Goal: Task Accomplishment & Management: Use online tool/utility

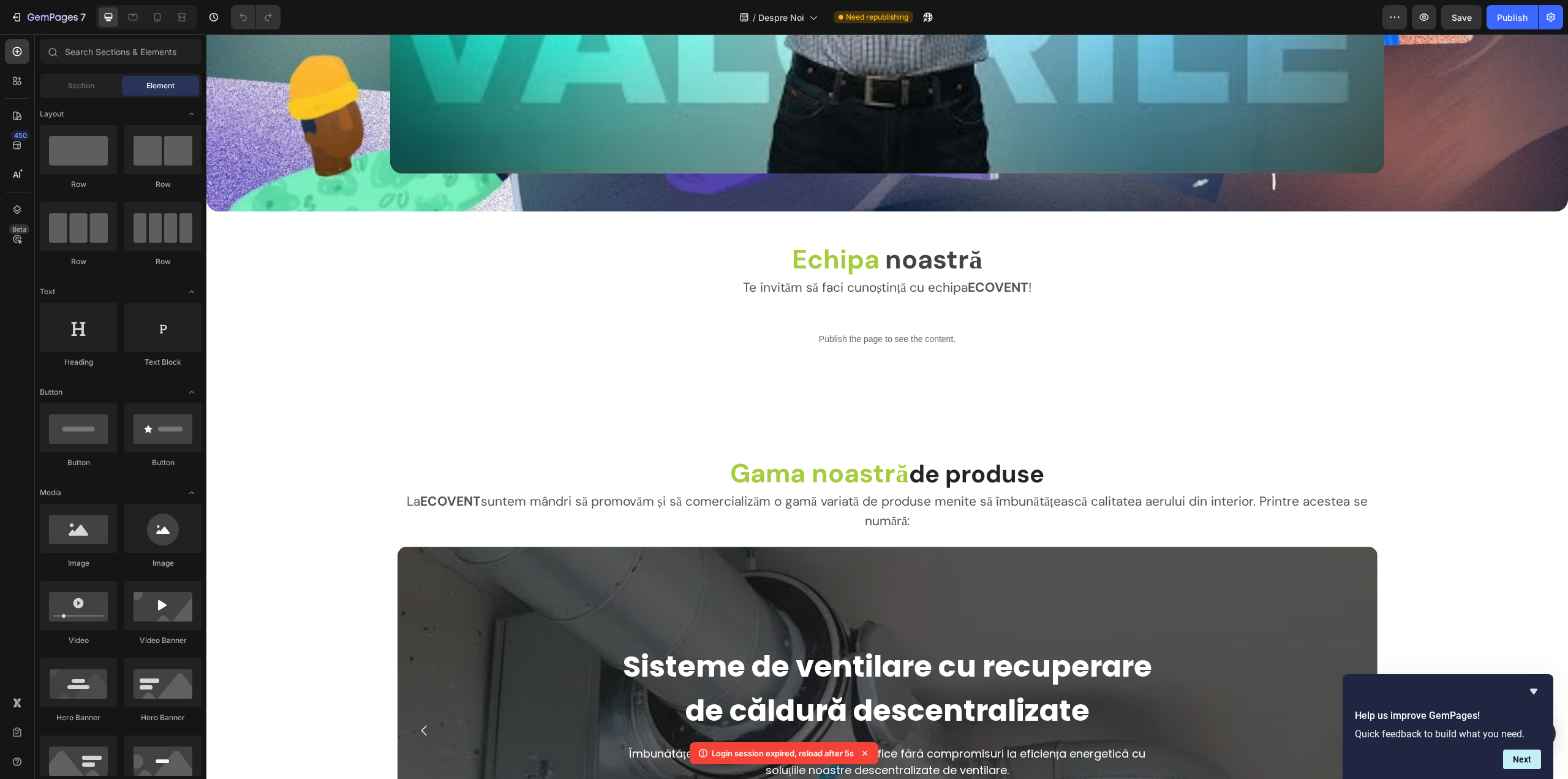
scroll to position [2083, 0]
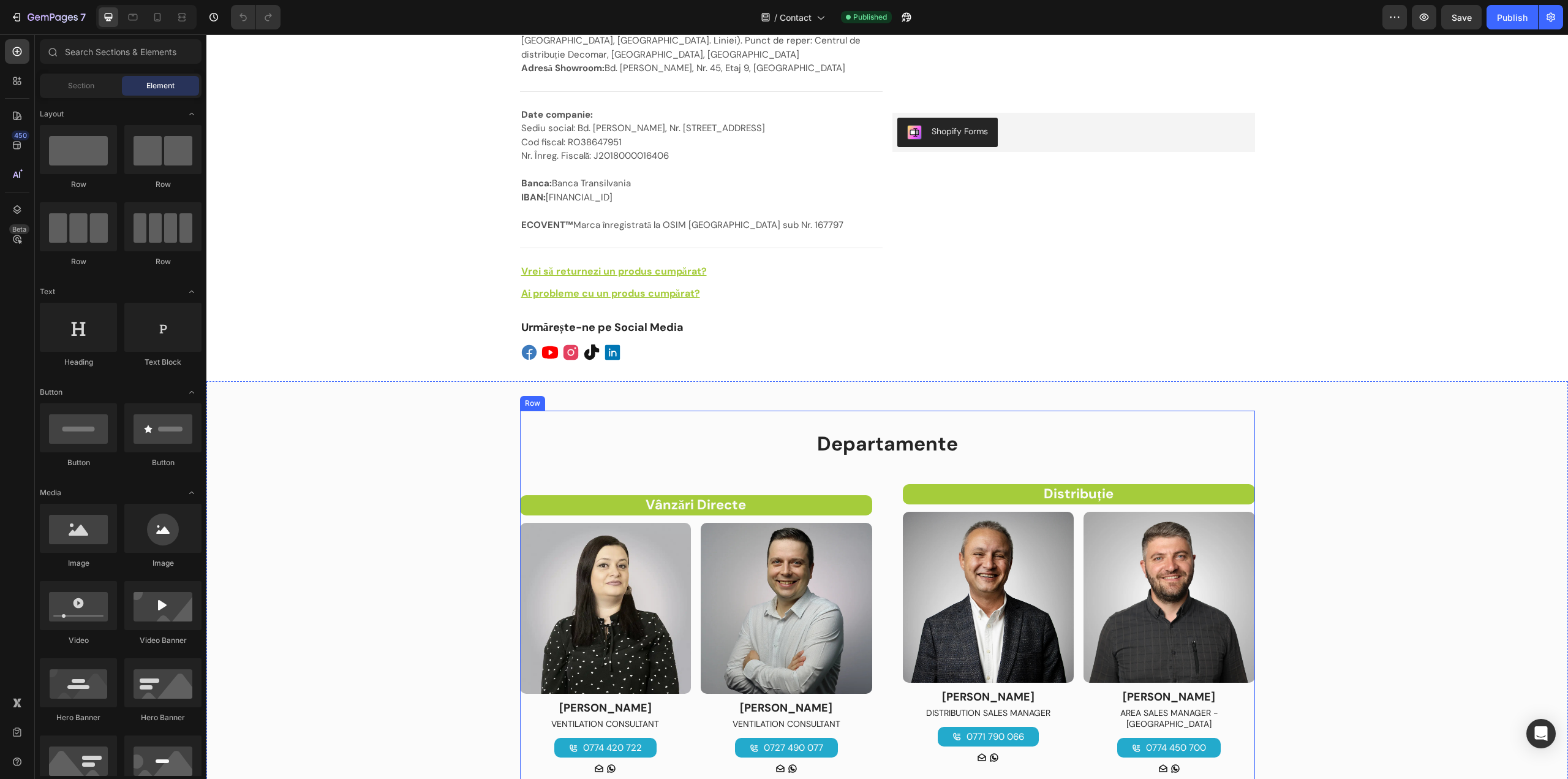
scroll to position [429, 0]
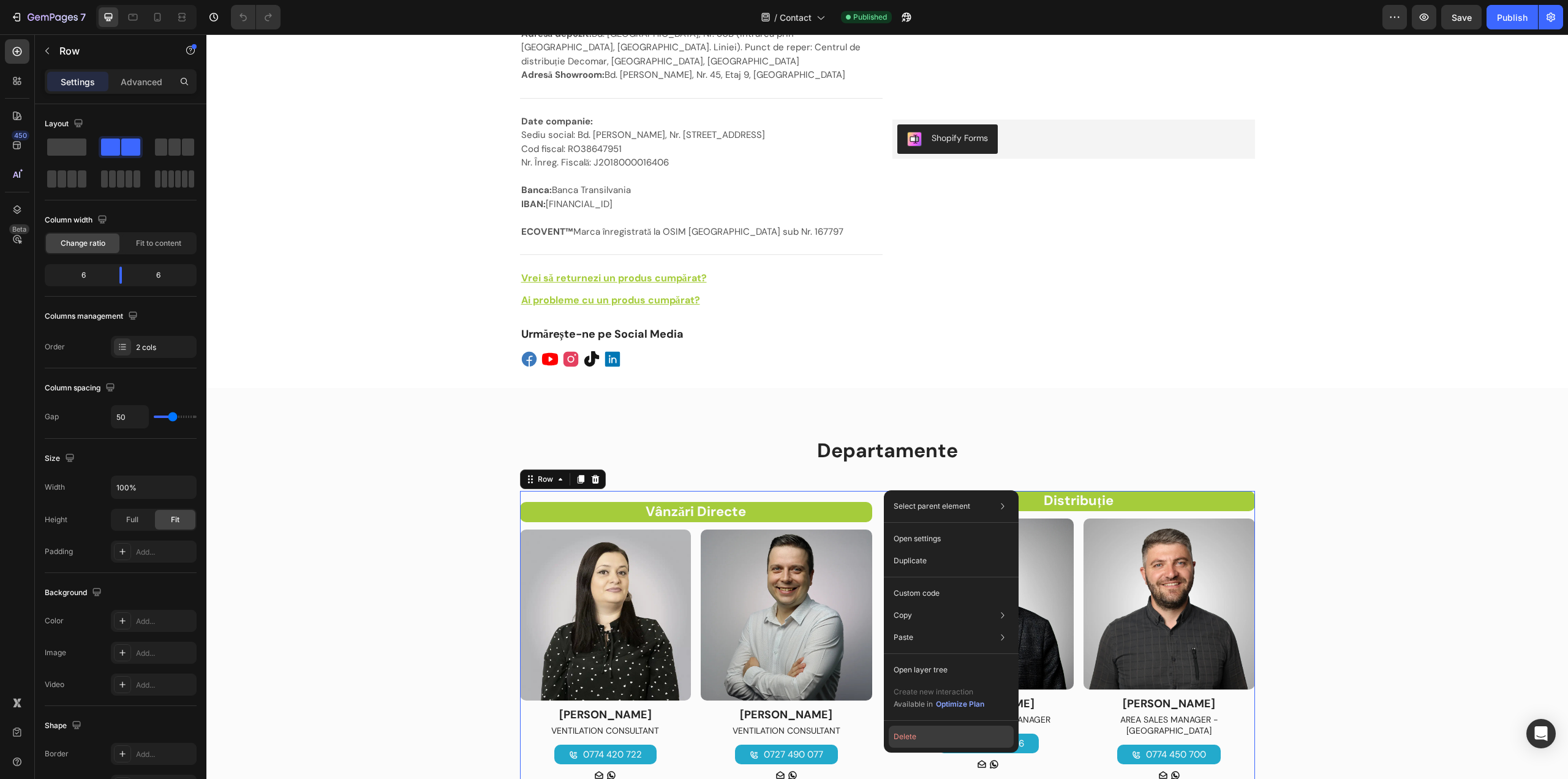
click at [908, 739] on button "Delete" at bounding box center [951, 736] width 125 height 22
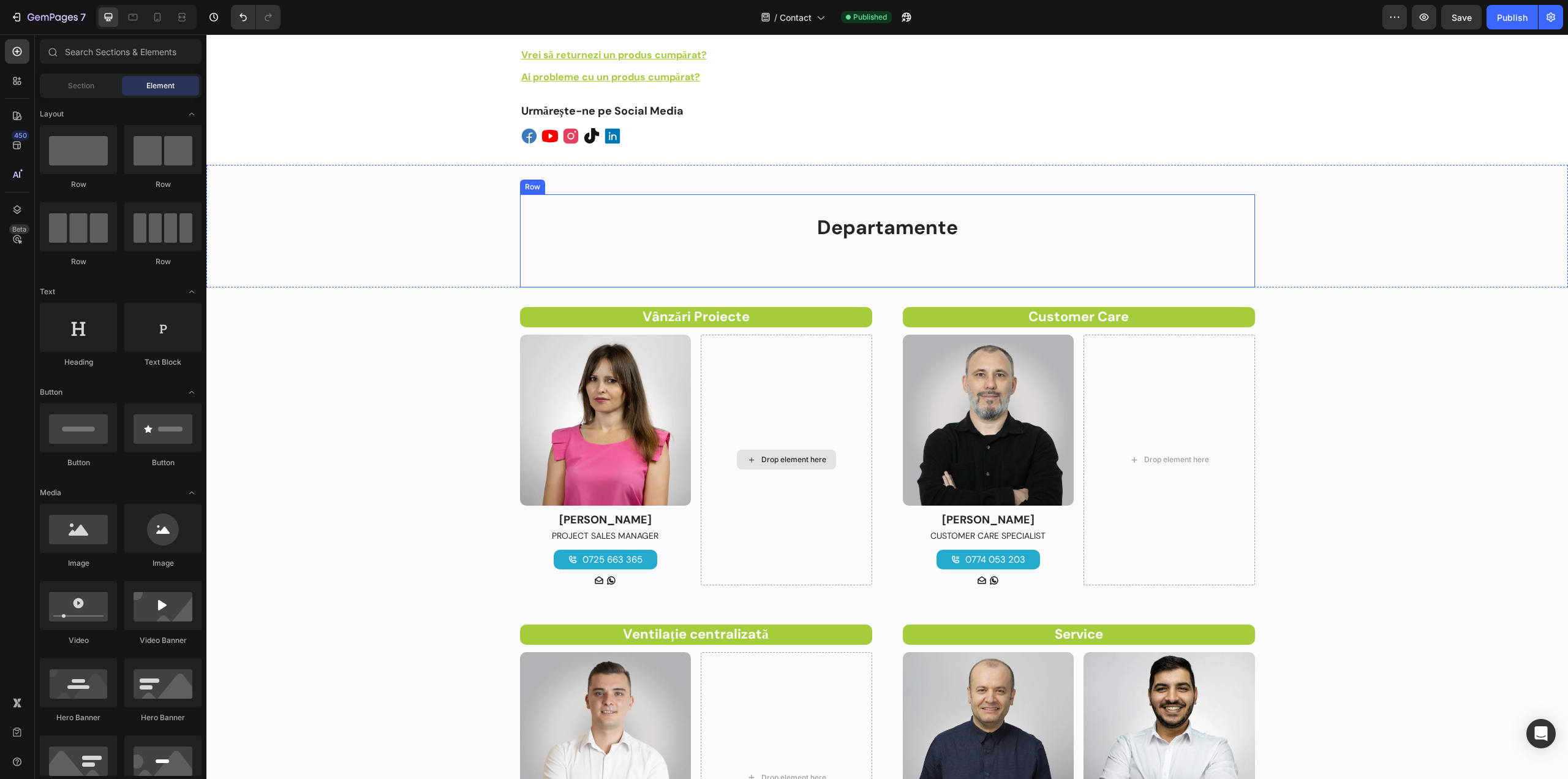
scroll to position [674, 0]
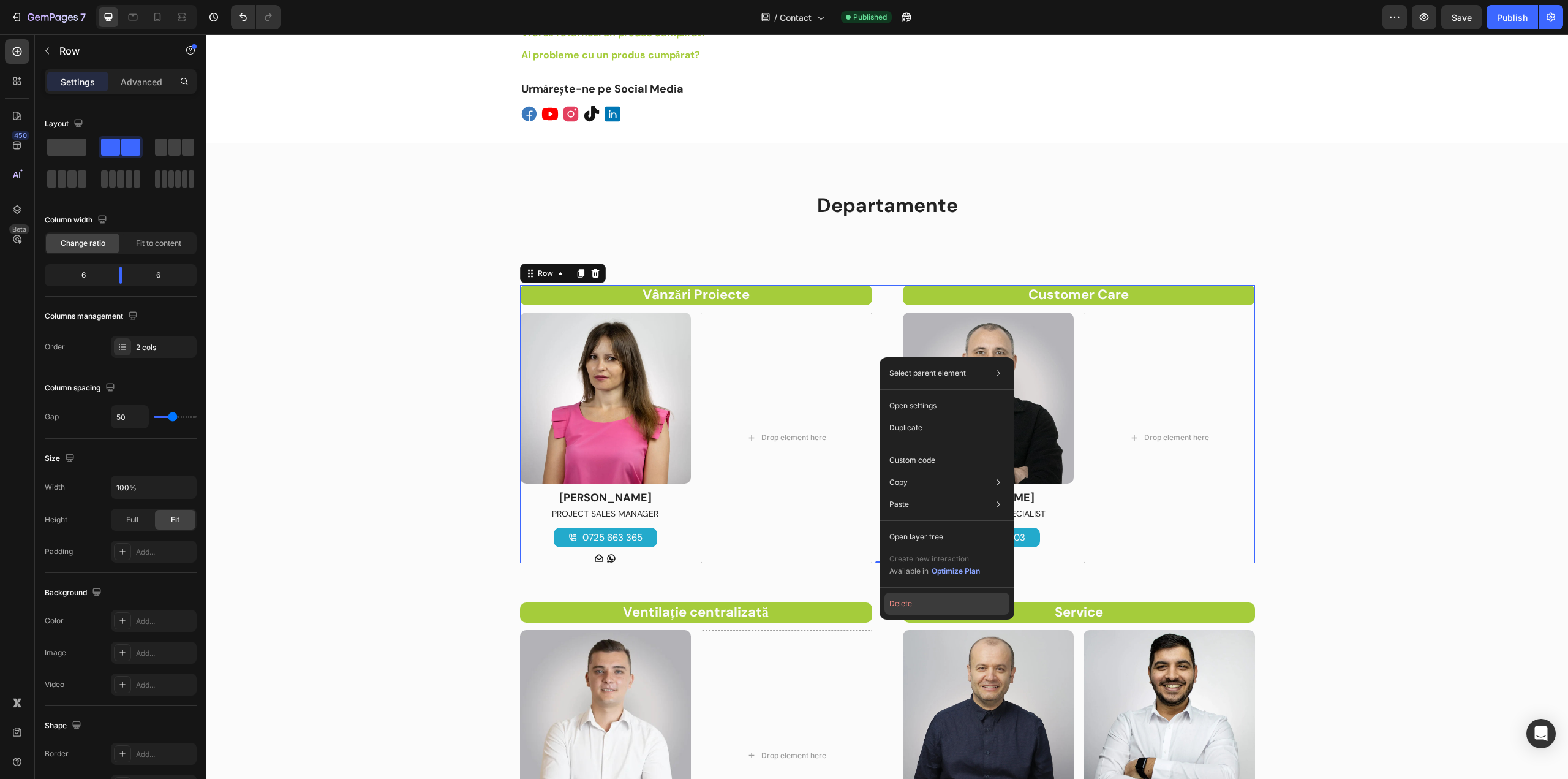
click at [901, 601] on button "Delete" at bounding box center [947, 603] width 125 height 22
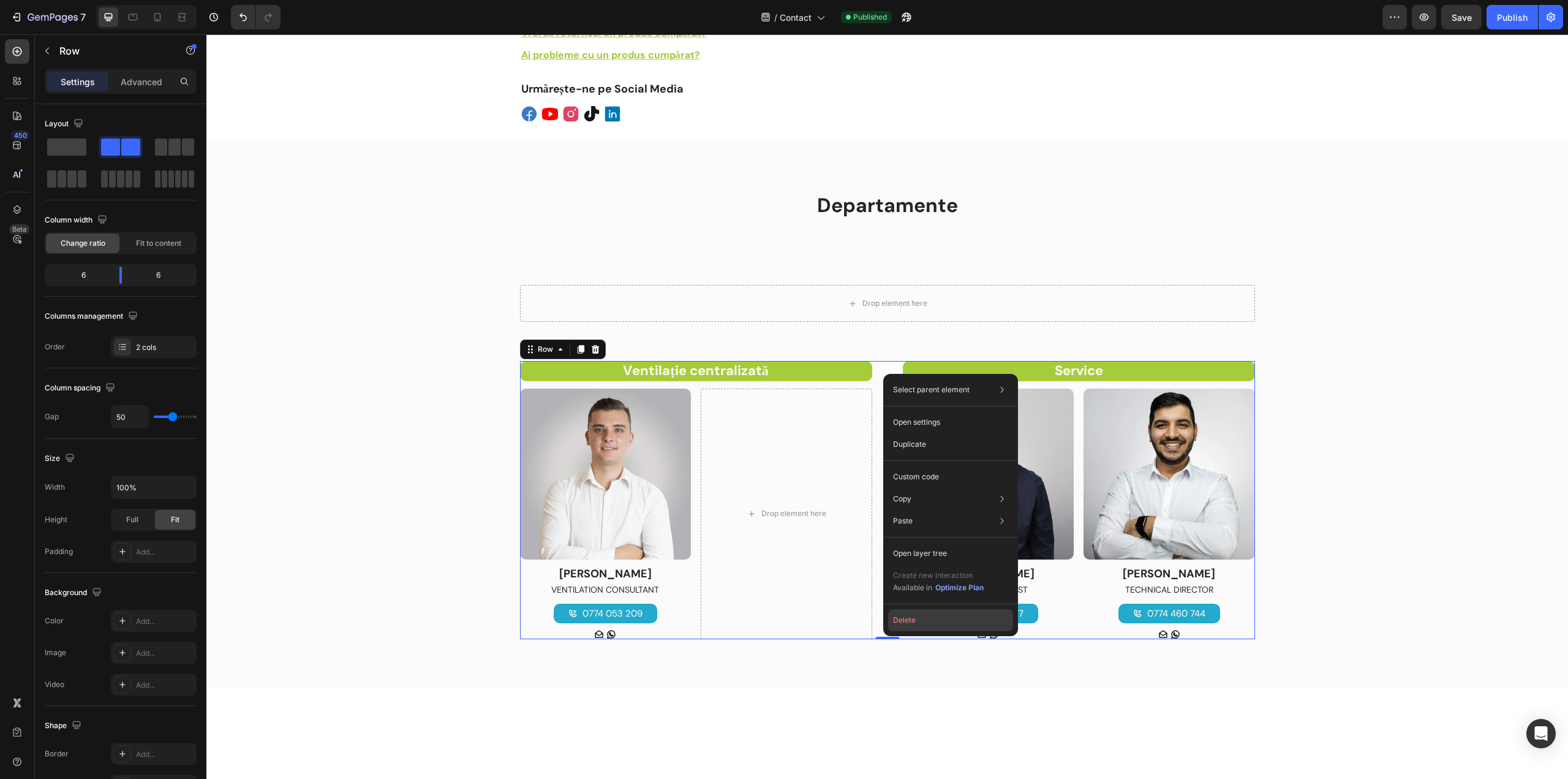
click at [915, 622] on button "Delete" at bounding box center [951, 620] width 125 height 22
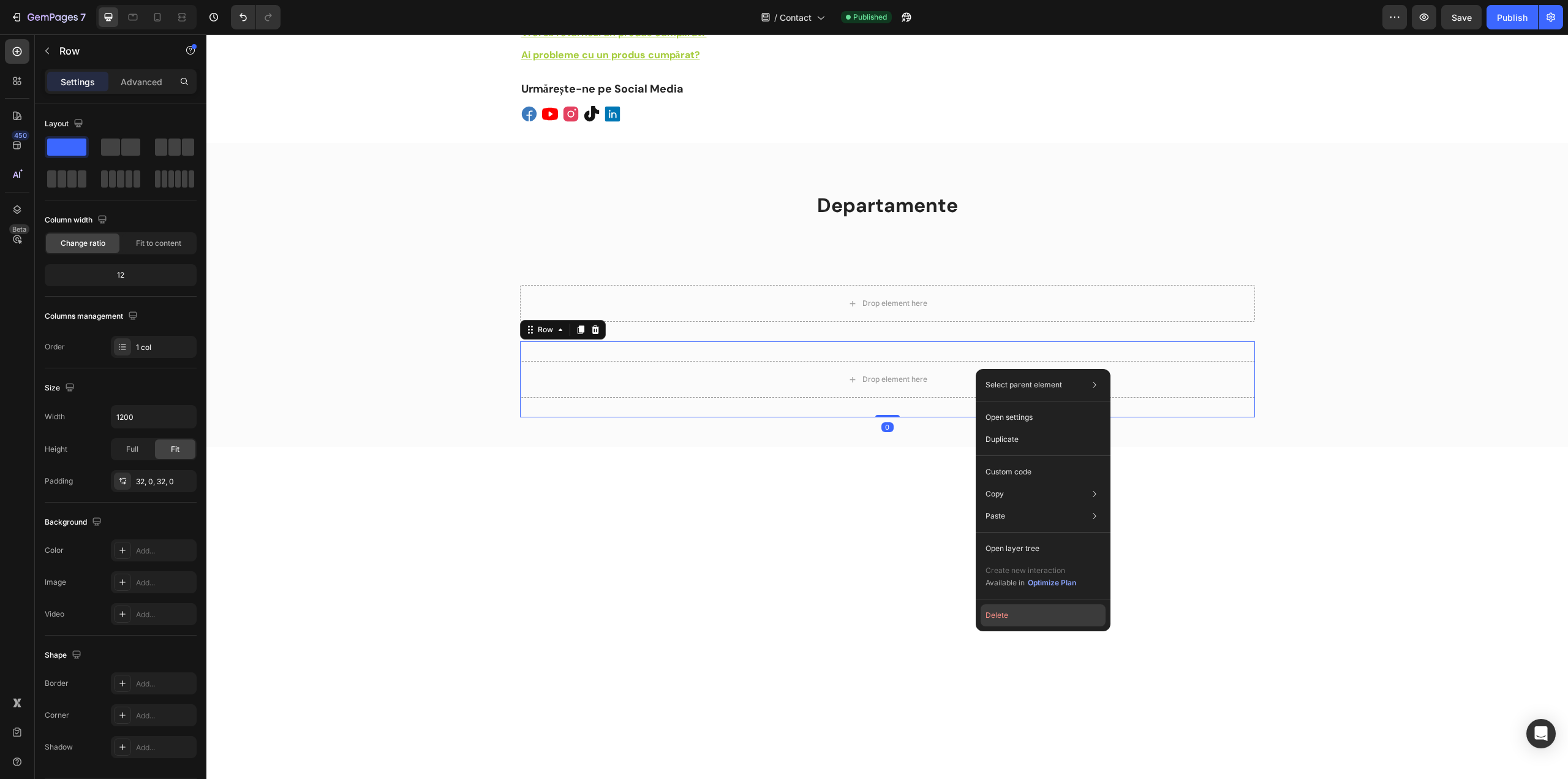
click at [997, 620] on button "Delete" at bounding box center [1043, 615] width 125 height 22
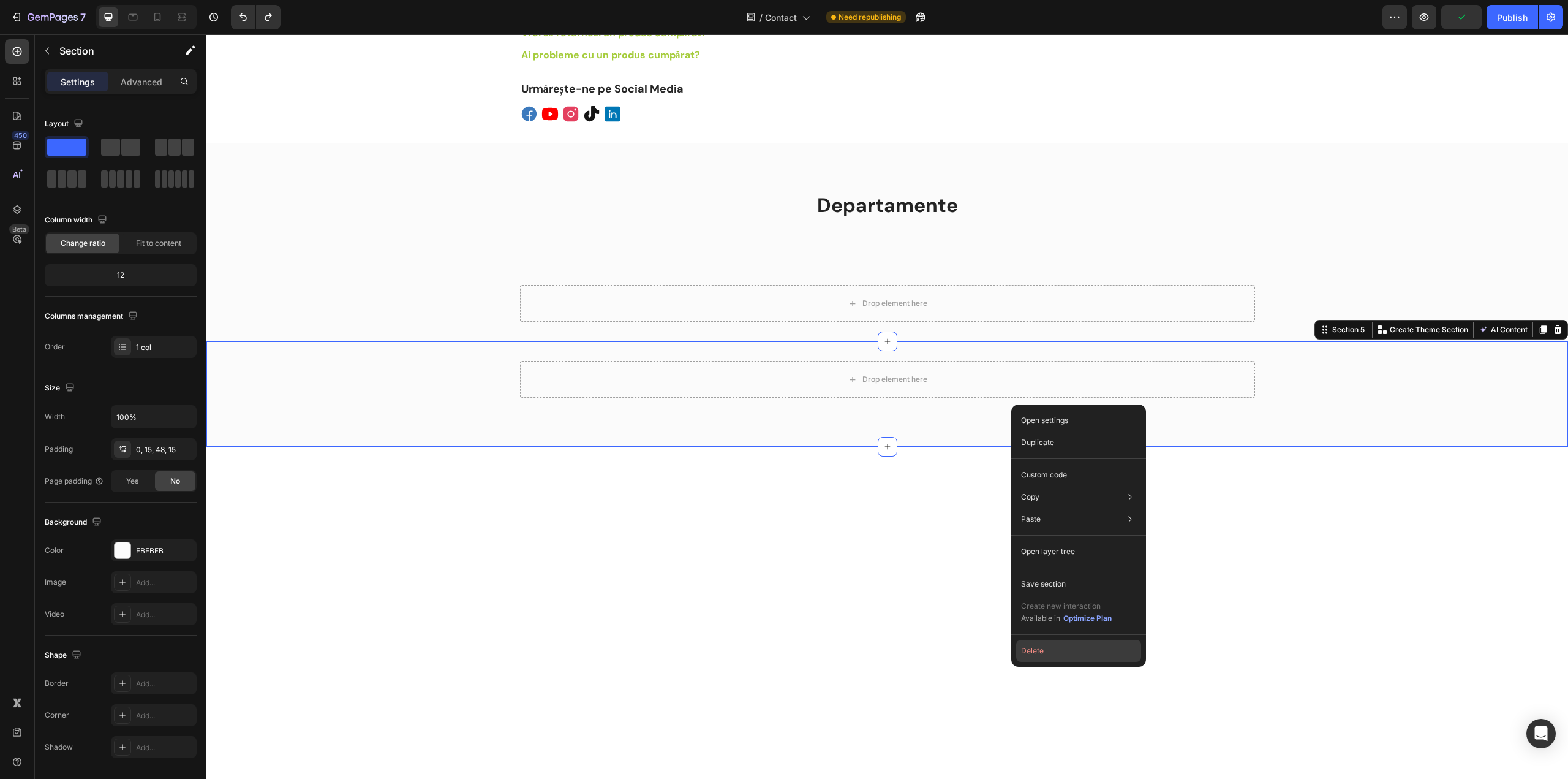
click at [1037, 650] on button "Delete" at bounding box center [1078, 650] width 125 height 22
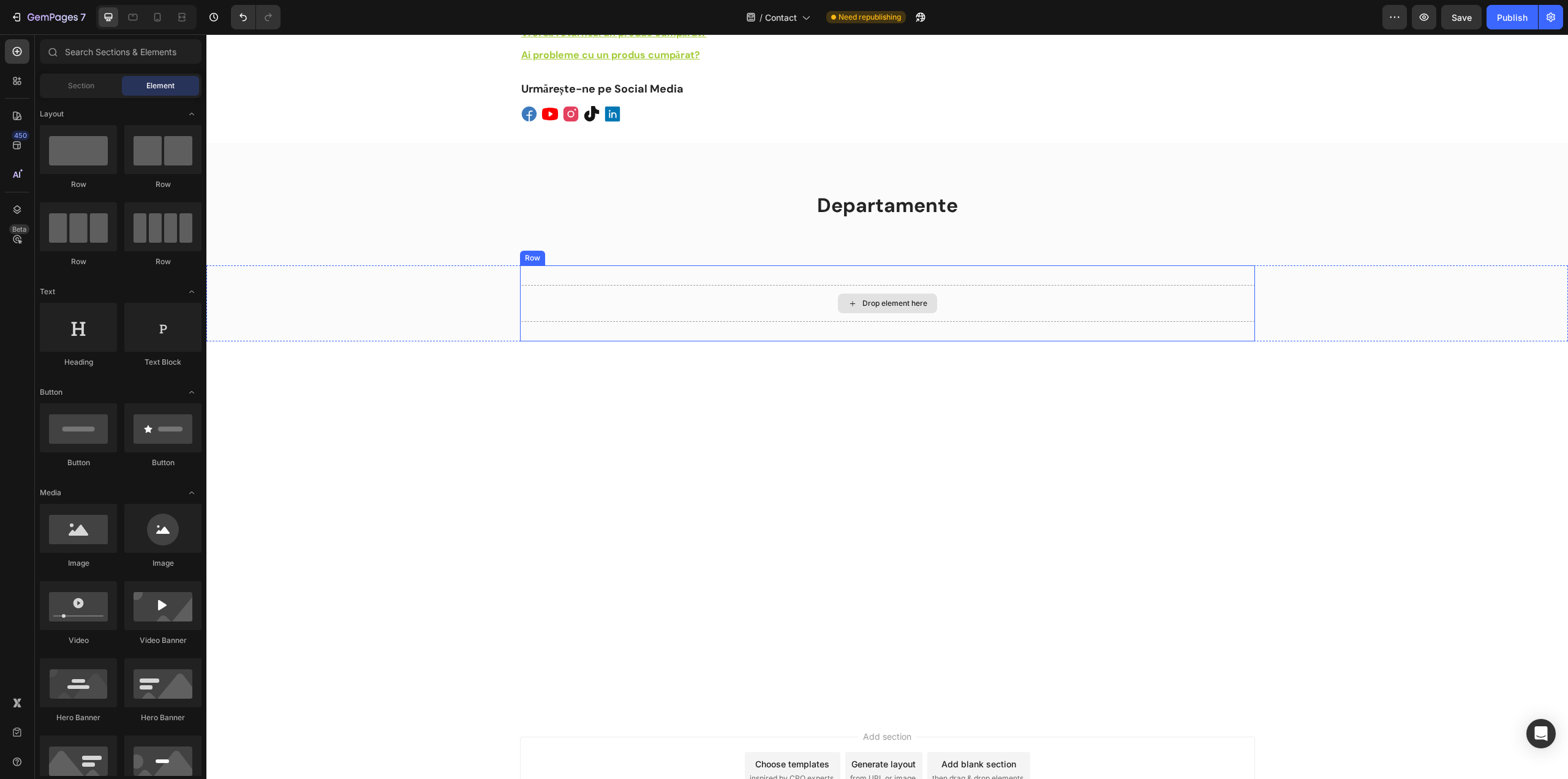
click at [955, 292] on div "Drop element here" at bounding box center [887, 303] width 735 height 37
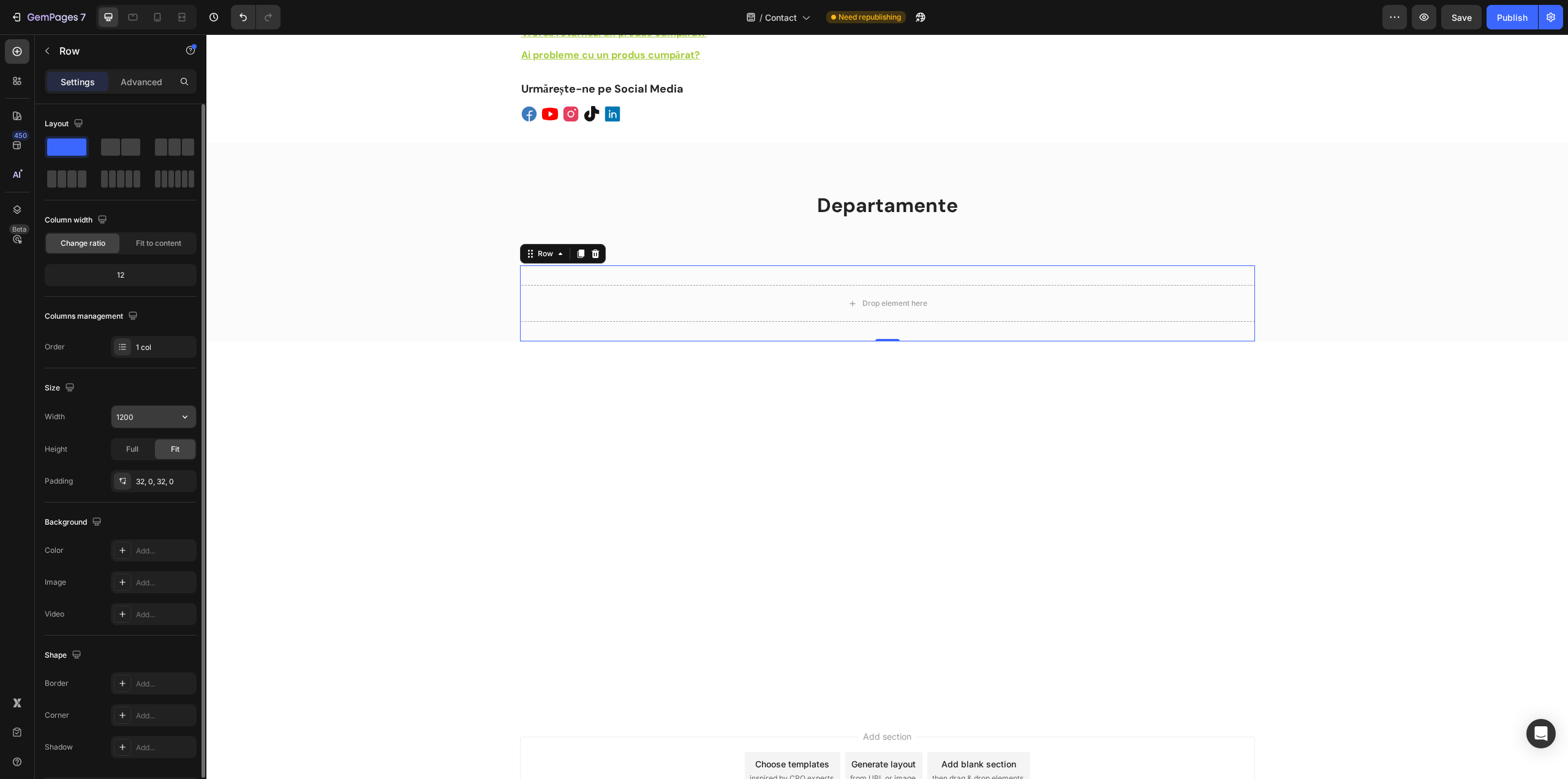
click at [137, 414] on input "1200" at bounding box center [153, 416] width 85 height 22
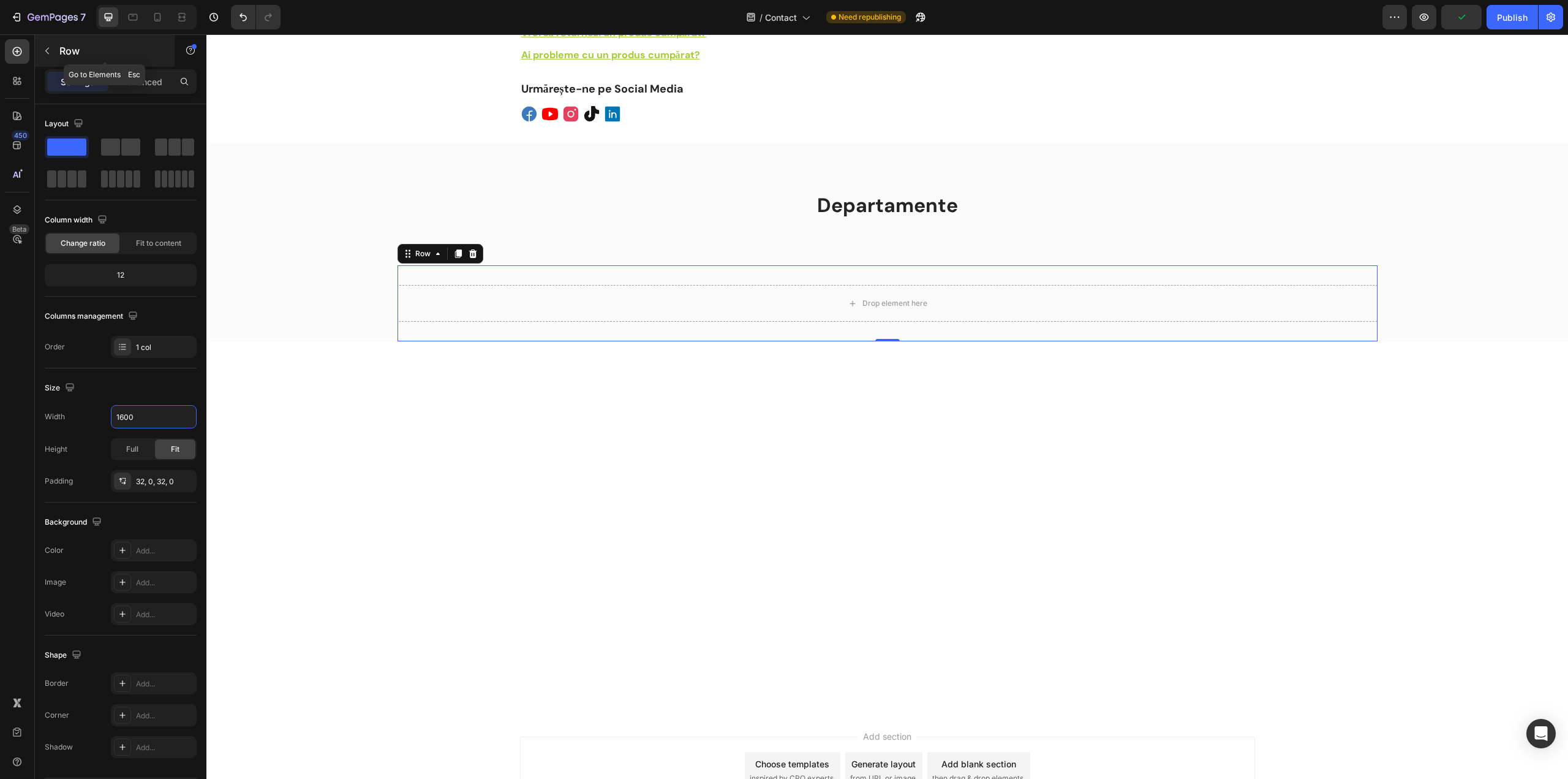
type input "1600"
click at [44, 53] on icon "button" at bounding box center [47, 51] width 10 height 10
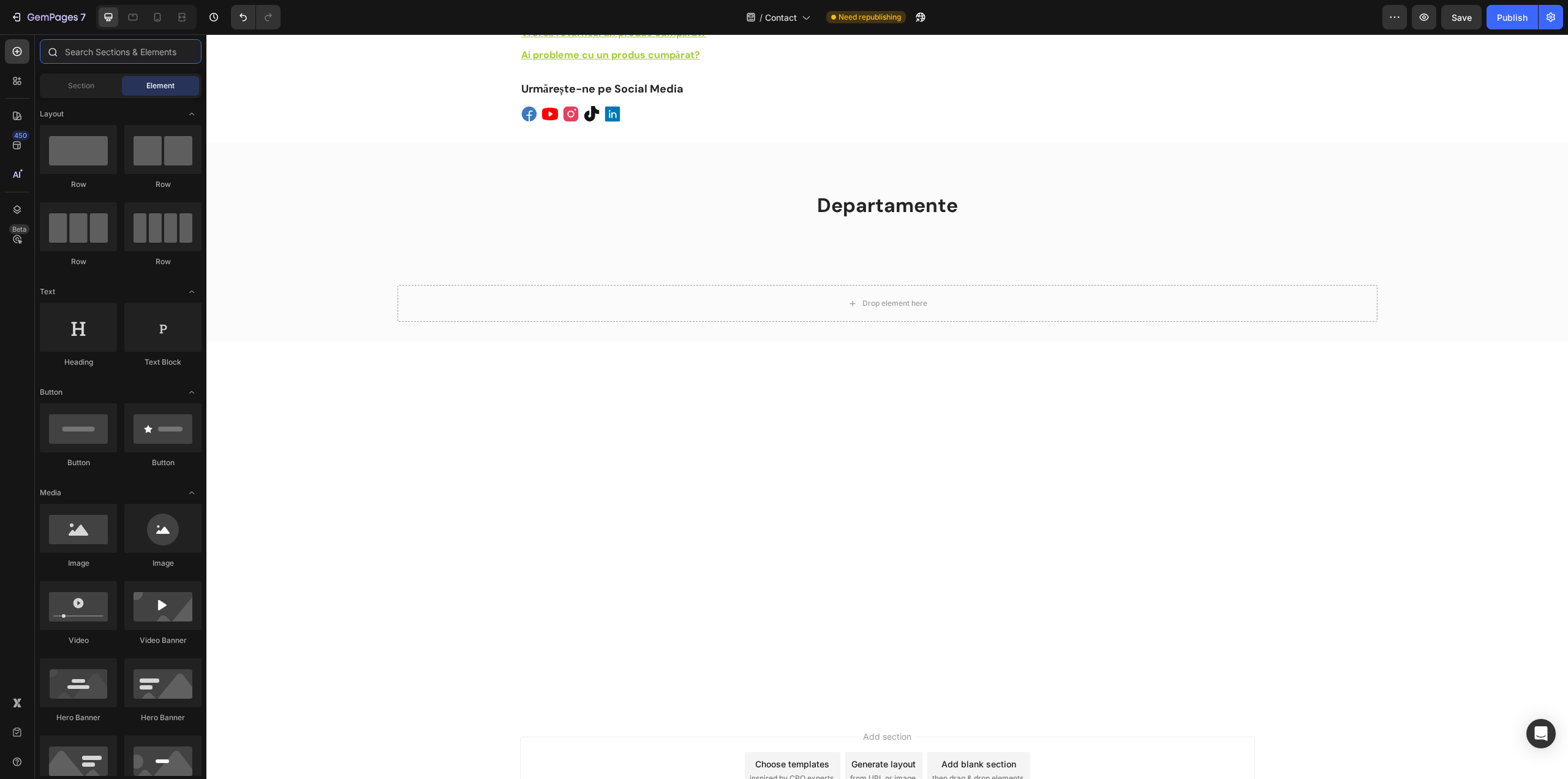
click at [111, 57] on input "text" at bounding box center [121, 51] width 162 height 25
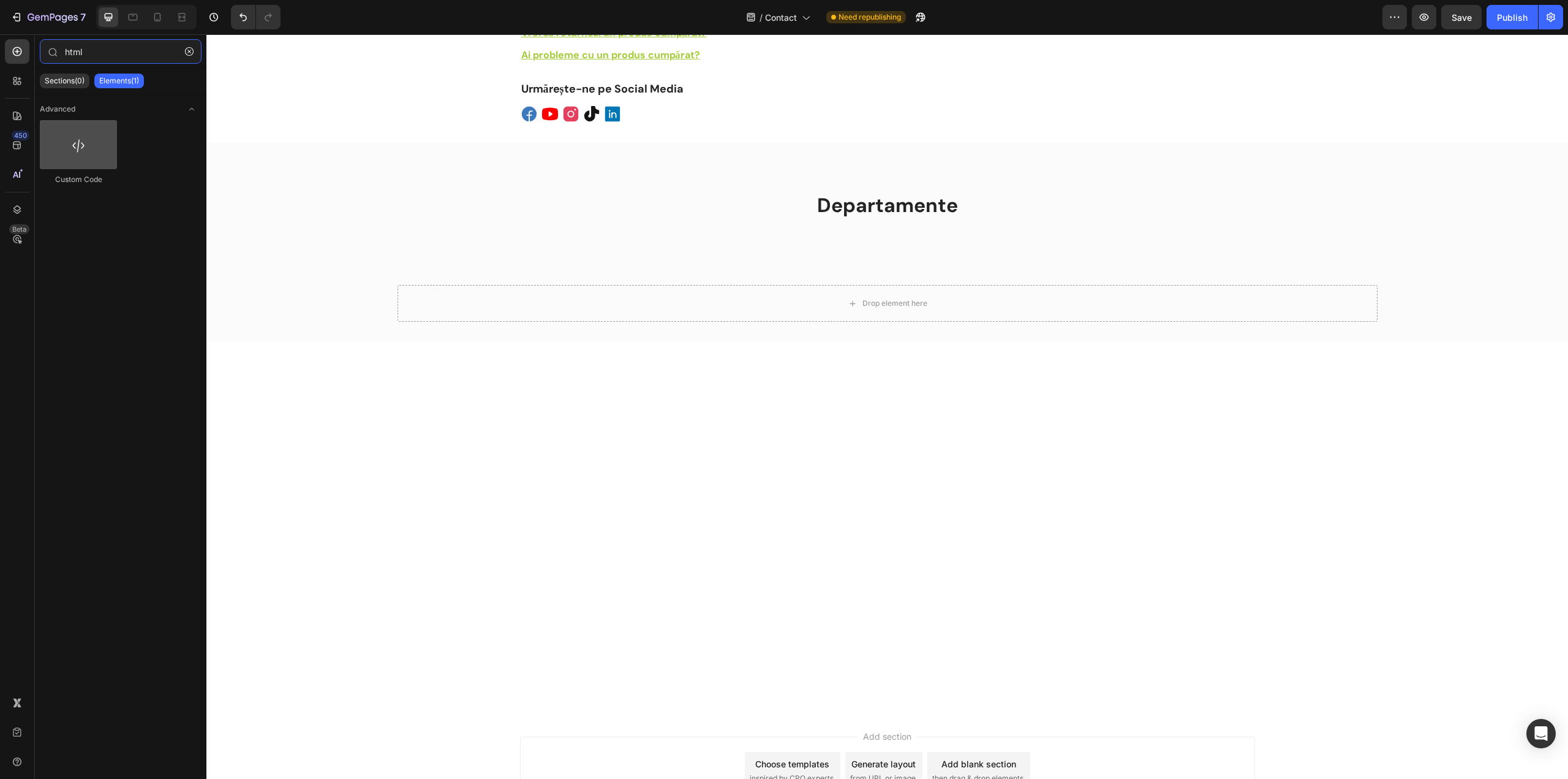
type input "html"
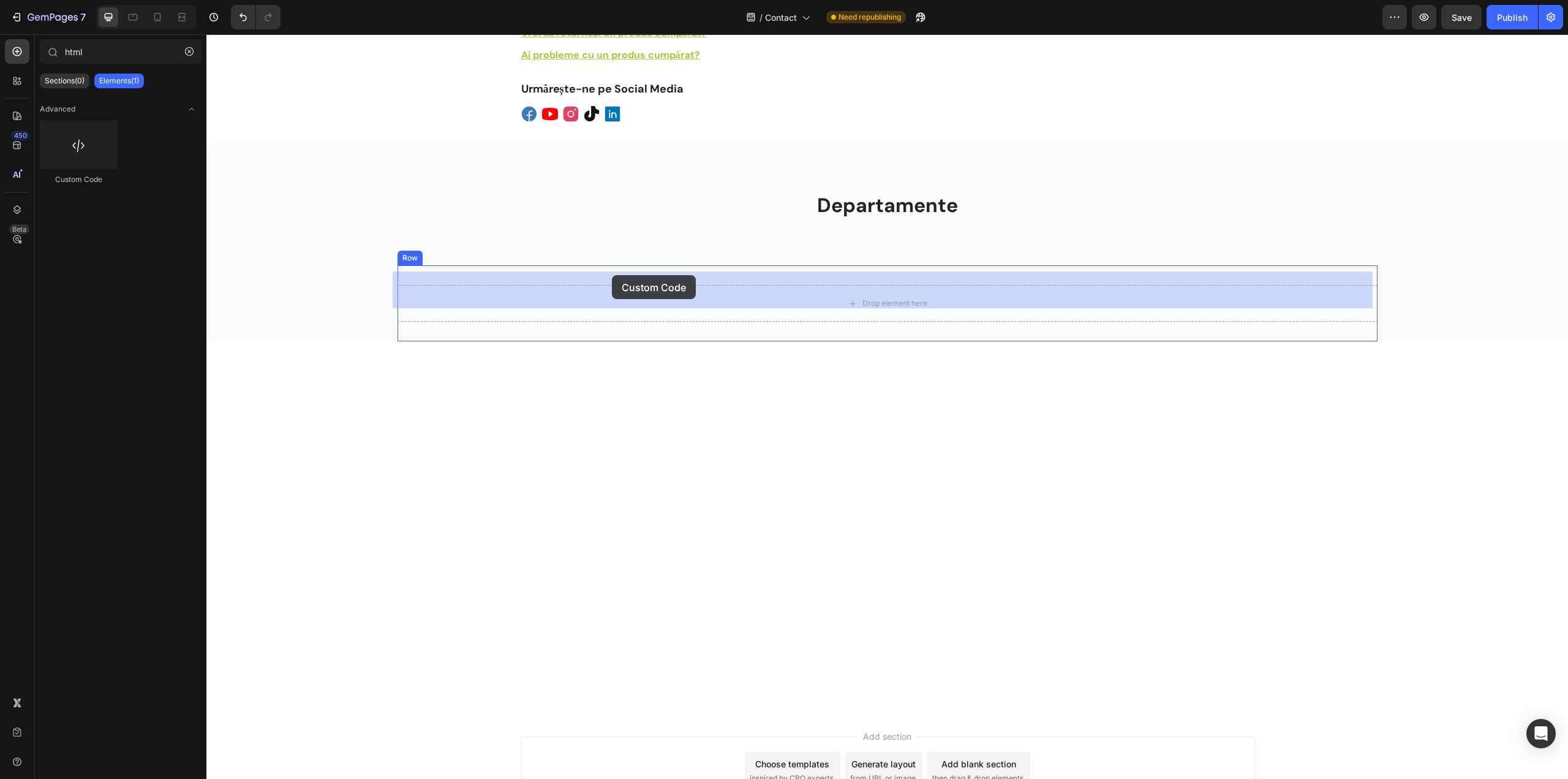
drag, startPoint x: 293, startPoint y: 173, endPoint x: 612, endPoint y: 275, distance: 334.9
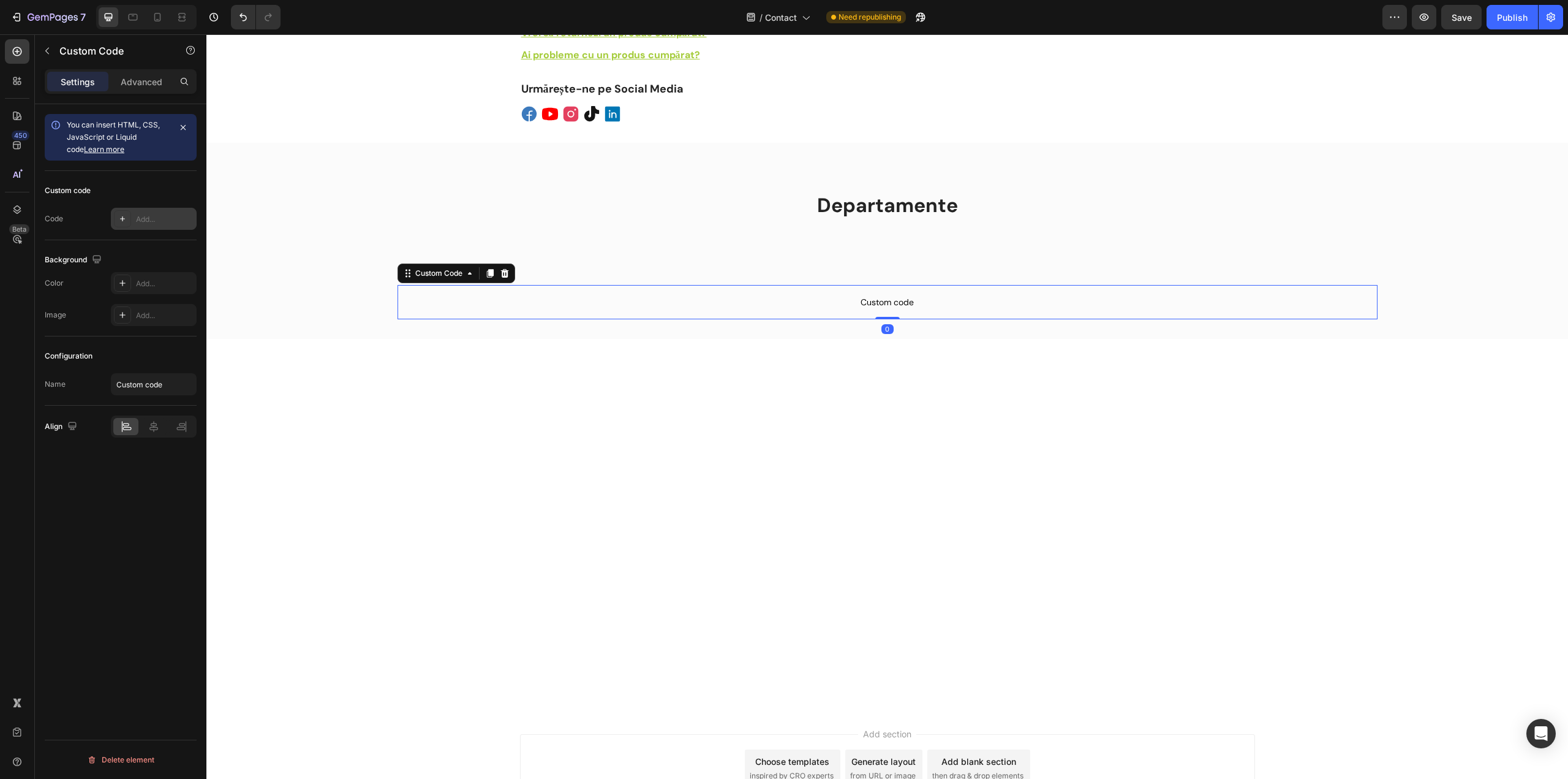
click at [145, 216] on div "Add..." at bounding box center [165, 219] width 57 height 11
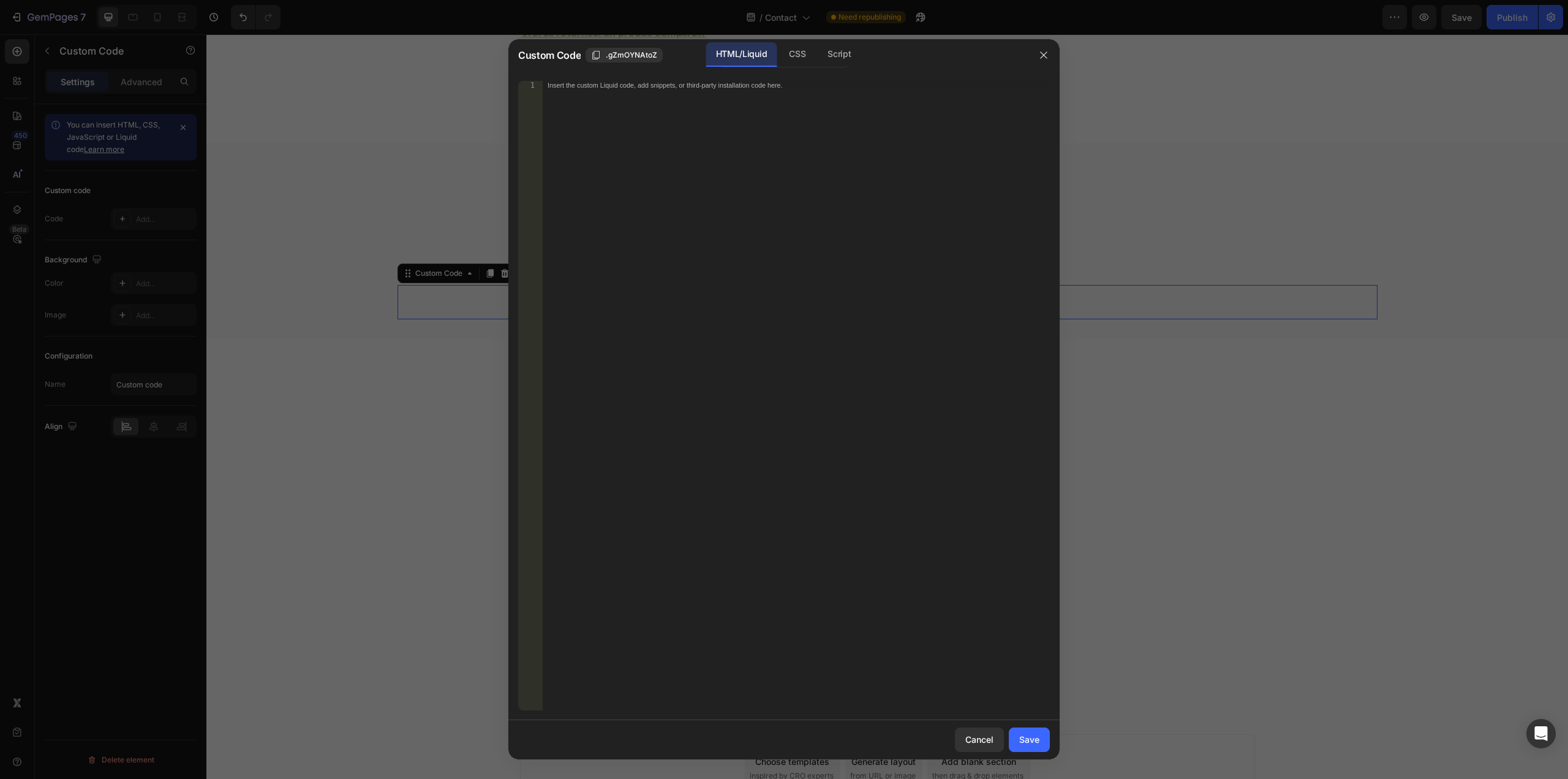
click at [637, 261] on div "Insert the custom Liquid code, add snippets, or third-party installation code h…" at bounding box center [796, 404] width 507 height 646
paste textarea "<div class="elfsight-app-3e924e18-2ba3-4f70-bbba-9919d9f239c8" data-elfsight-ap…"
paste textarea
type textarea "<div class="elfsight-app-3e924e18-2ba3-4f70-bbba-9919d9f239c8" data-elfsight-ap…"
click at [1030, 738] on div "Save" at bounding box center [1029, 739] width 20 height 13
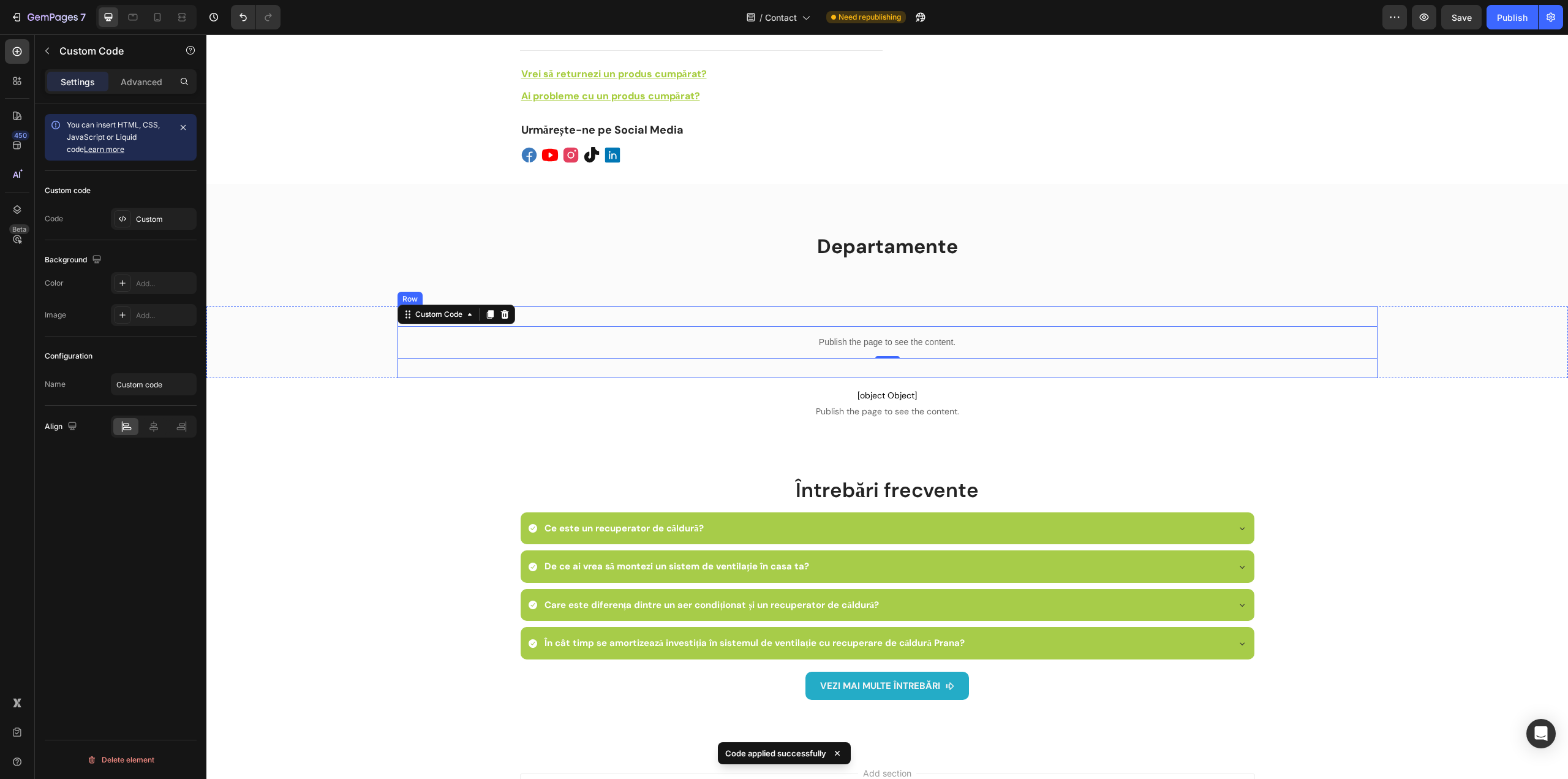
scroll to position [552, 0]
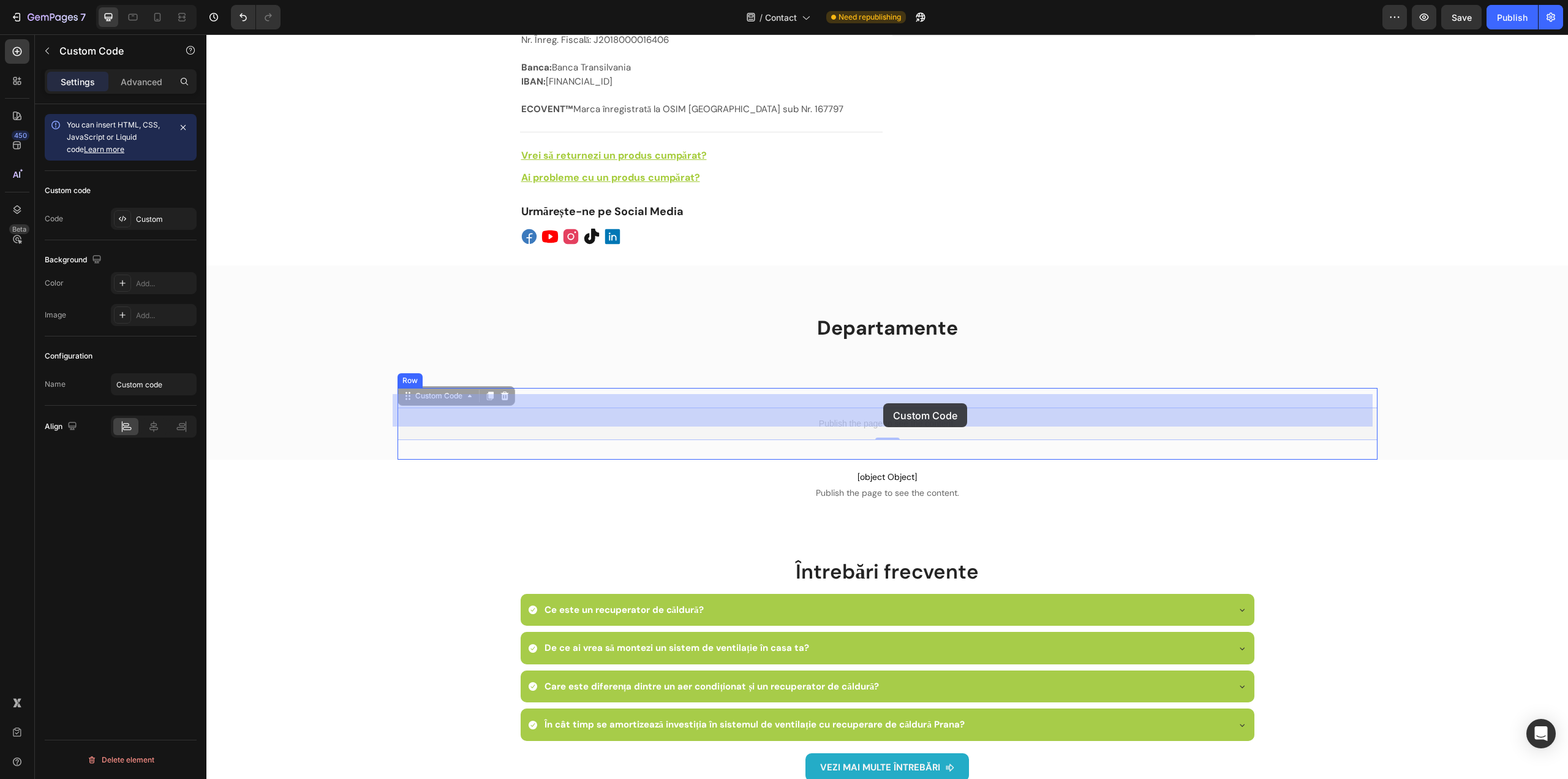
drag, startPoint x: 889, startPoint y: 407, endPoint x: 883, endPoint y: 403, distance: 7.2
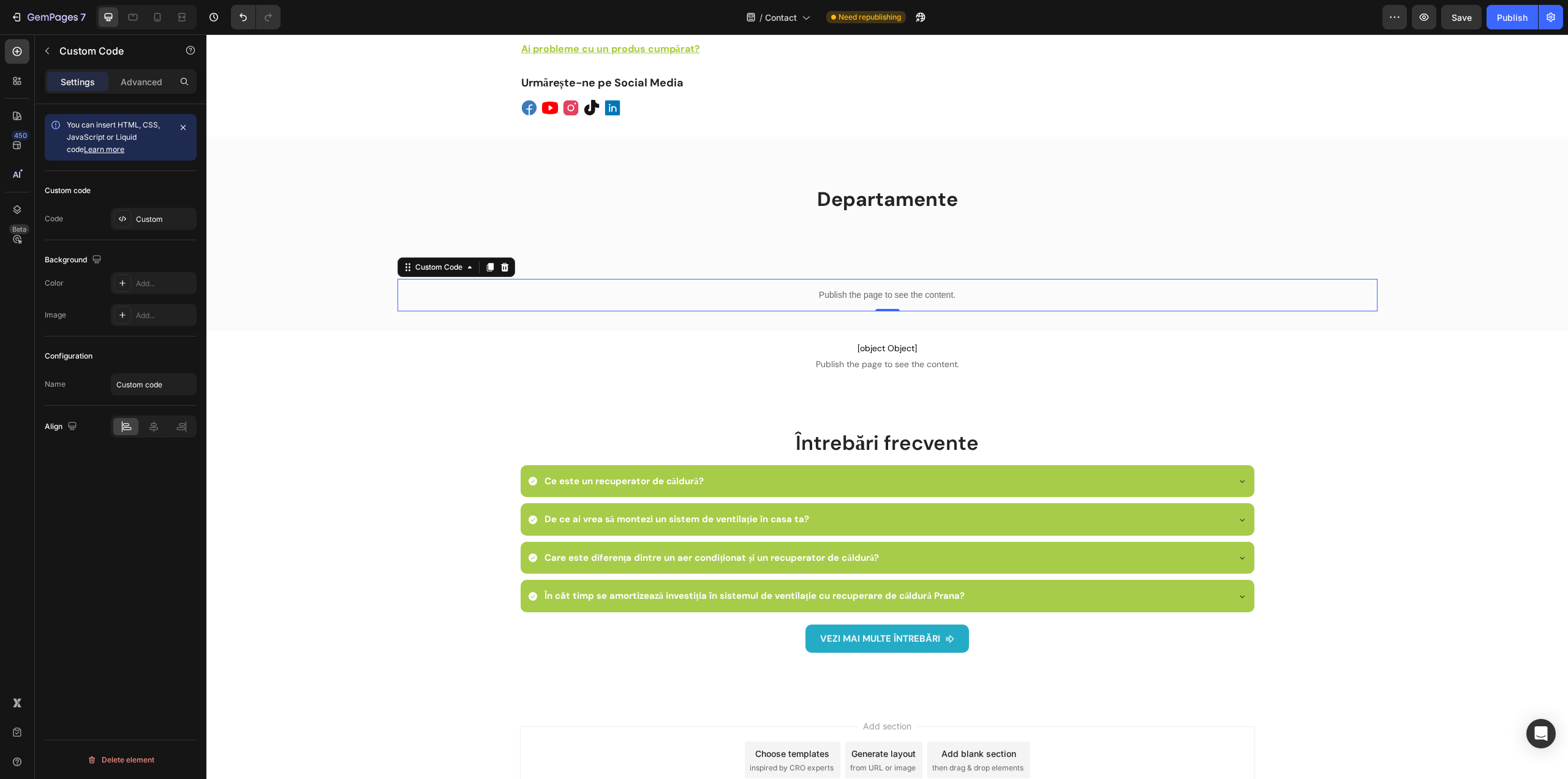
scroll to position [766, 0]
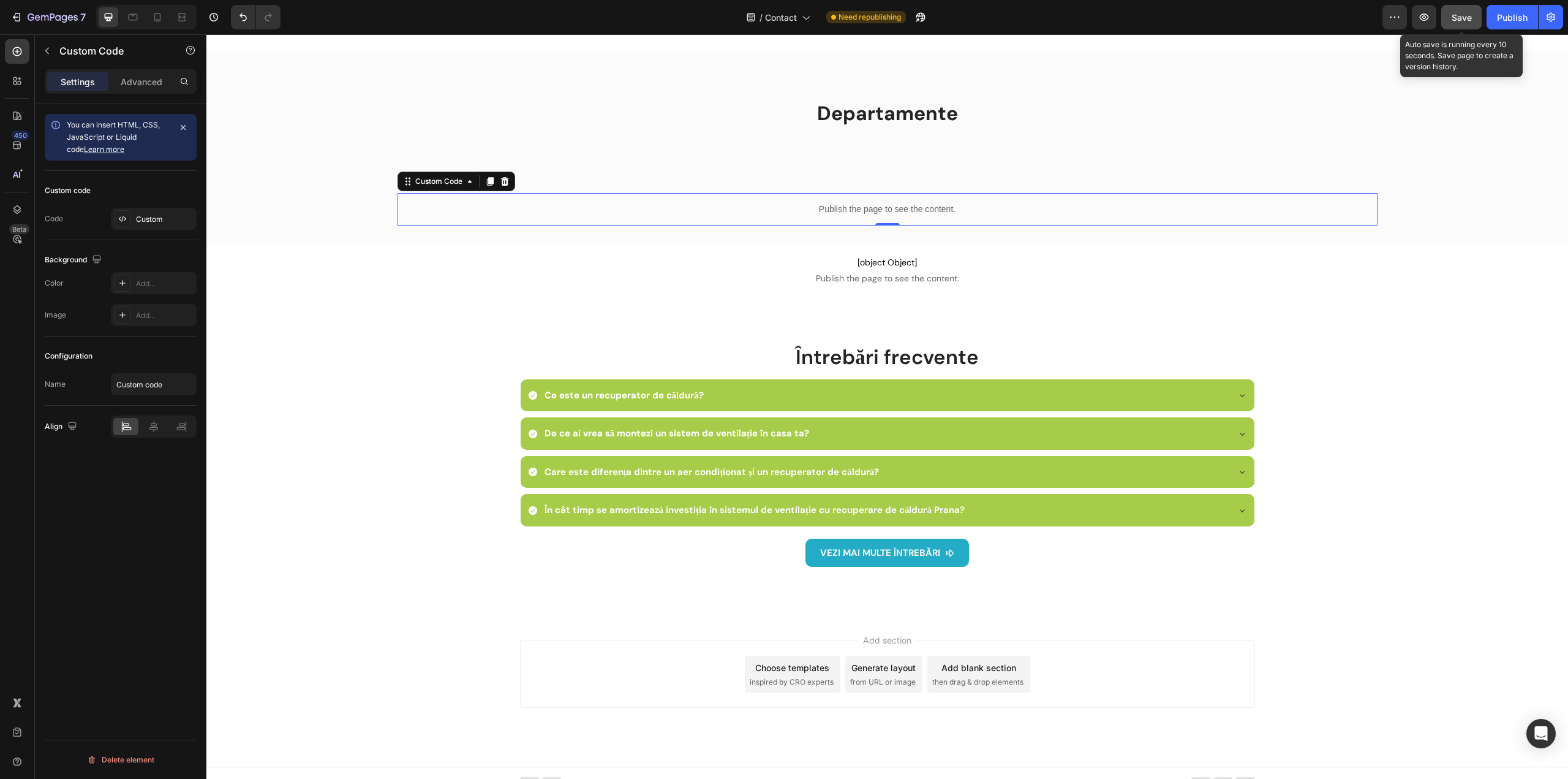
click at [1473, 23] on button "Save" at bounding box center [1461, 17] width 41 height 25
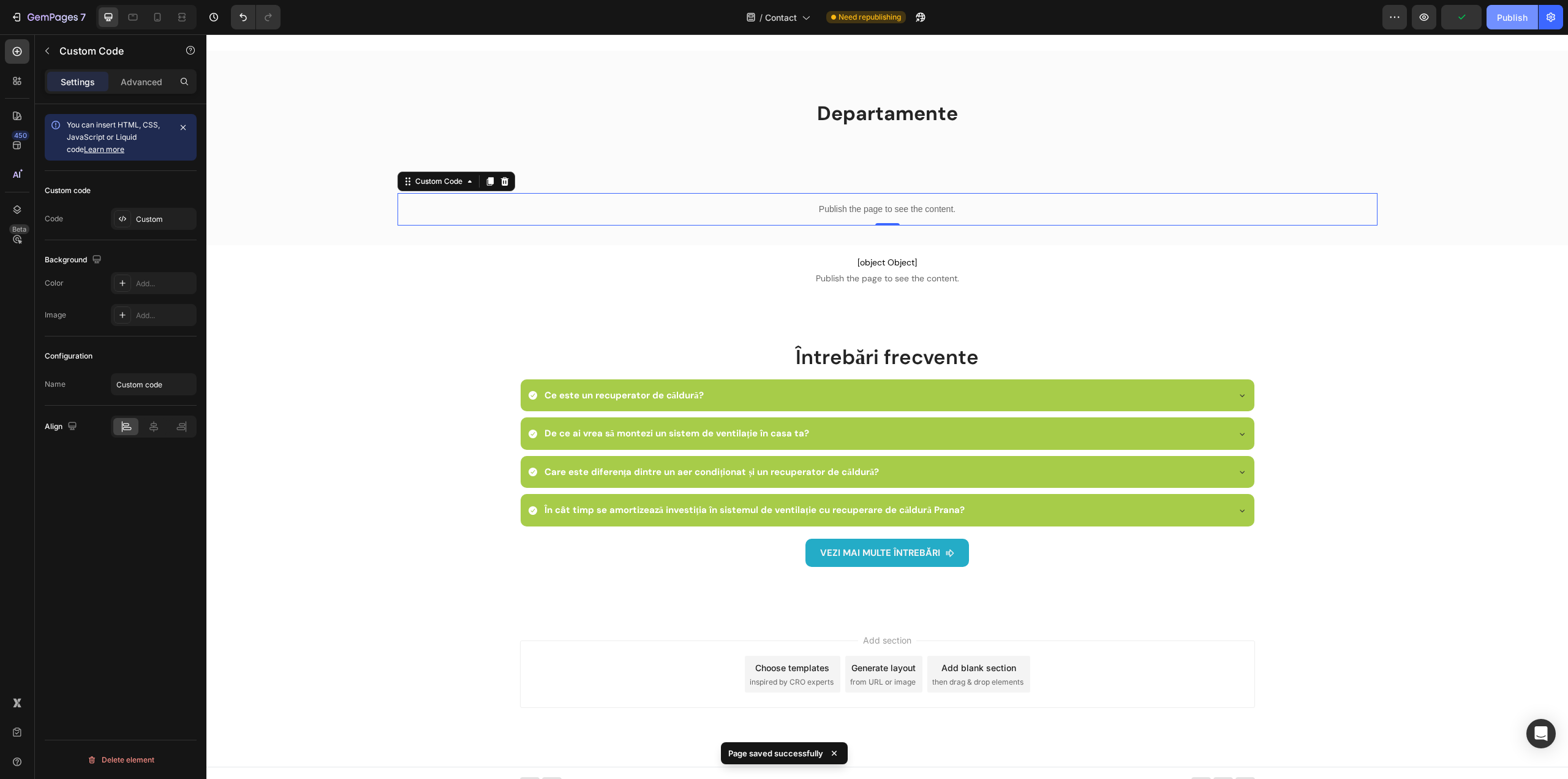
click at [1503, 23] on div "Publish" at bounding box center [1512, 17] width 31 height 13
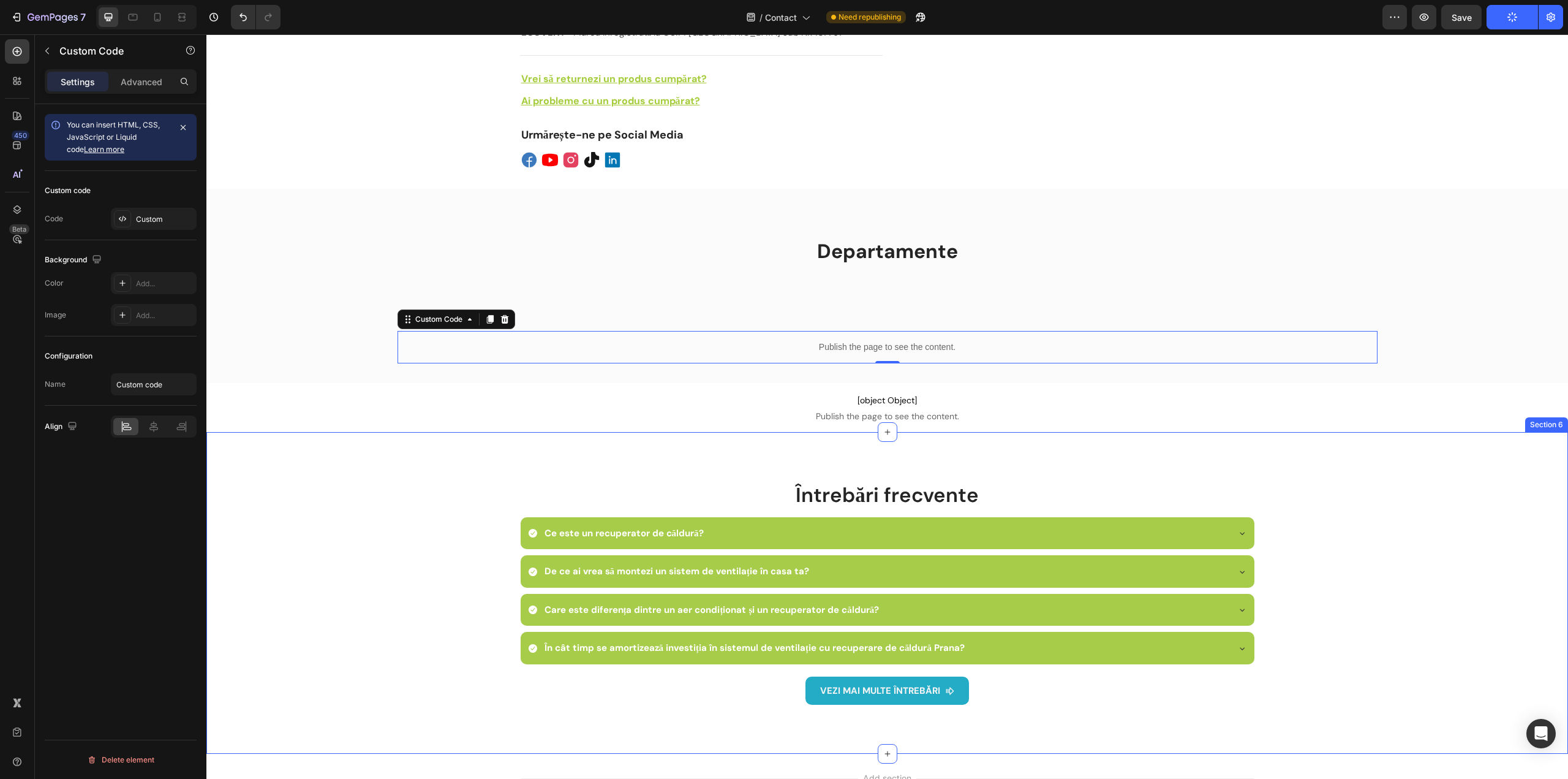
scroll to position [582, 0]
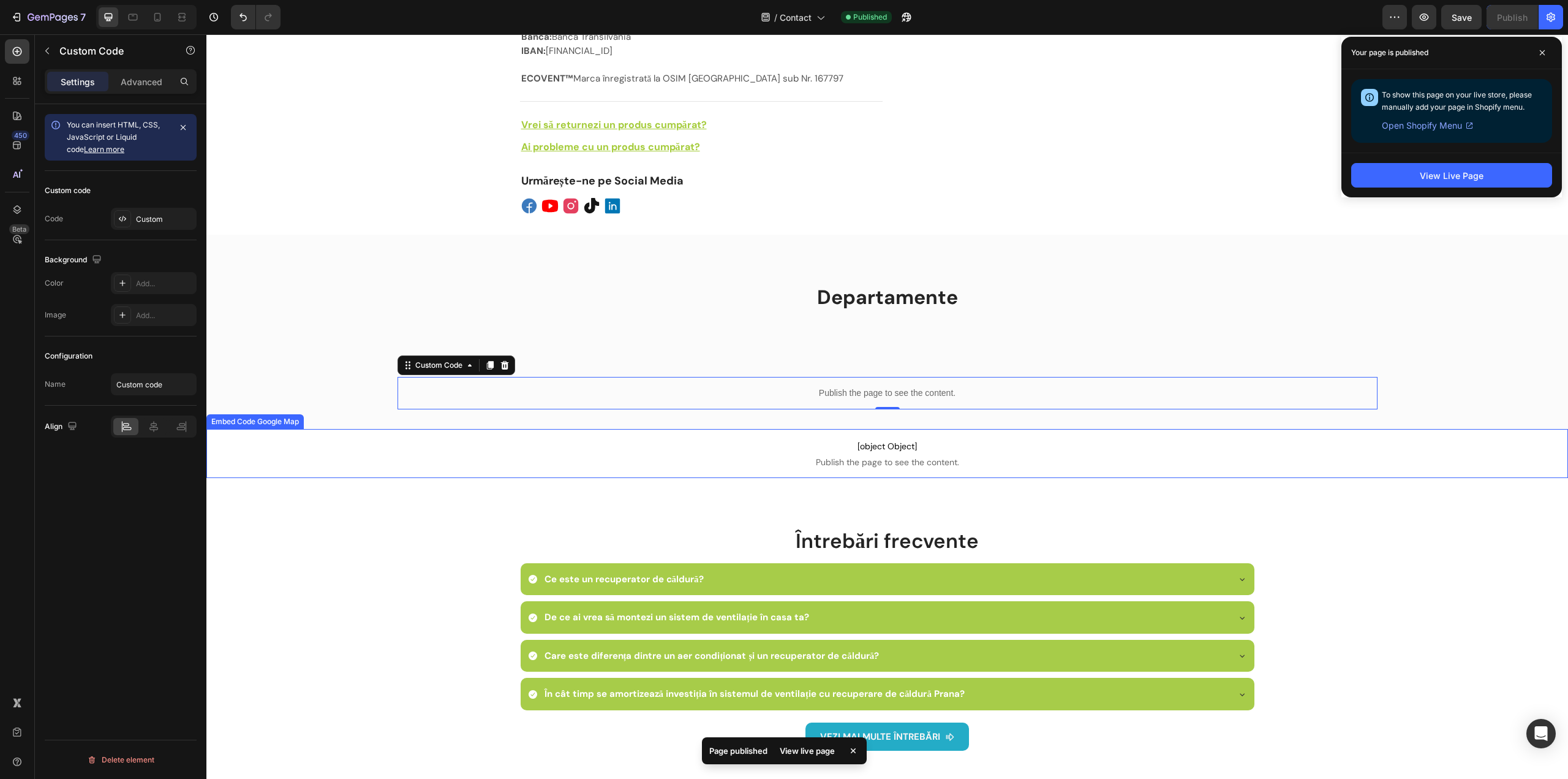
click at [905, 441] on p "[object Object] Publish the page to see the content." at bounding box center [887, 454] width 1362 height 49
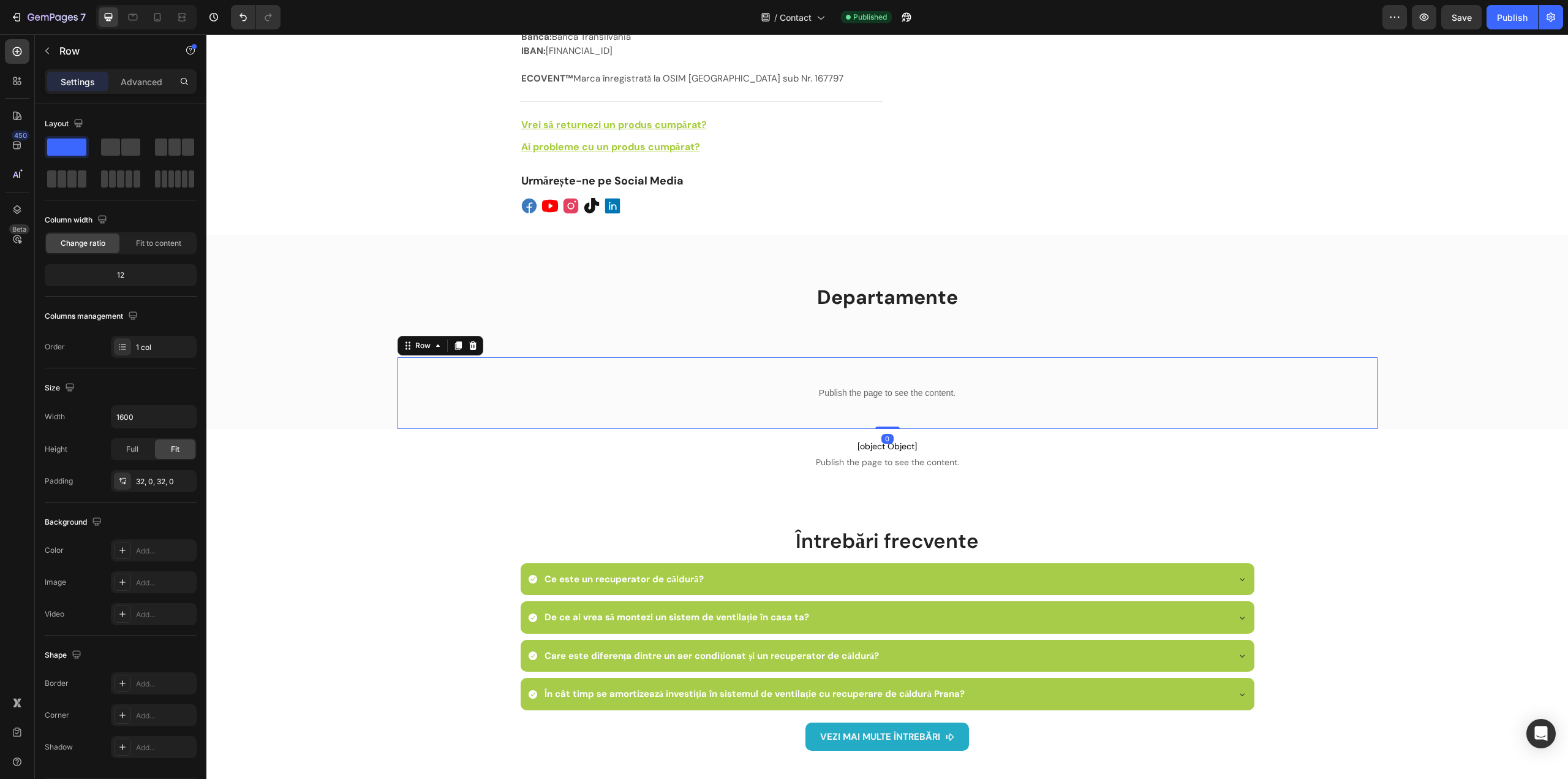
click at [863, 359] on div "Publish the page to see the content. Custom Code Row 0" at bounding box center [887, 393] width 980 height 72
click at [150, 75] on p "Advanced" at bounding box center [141, 81] width 42 height 13
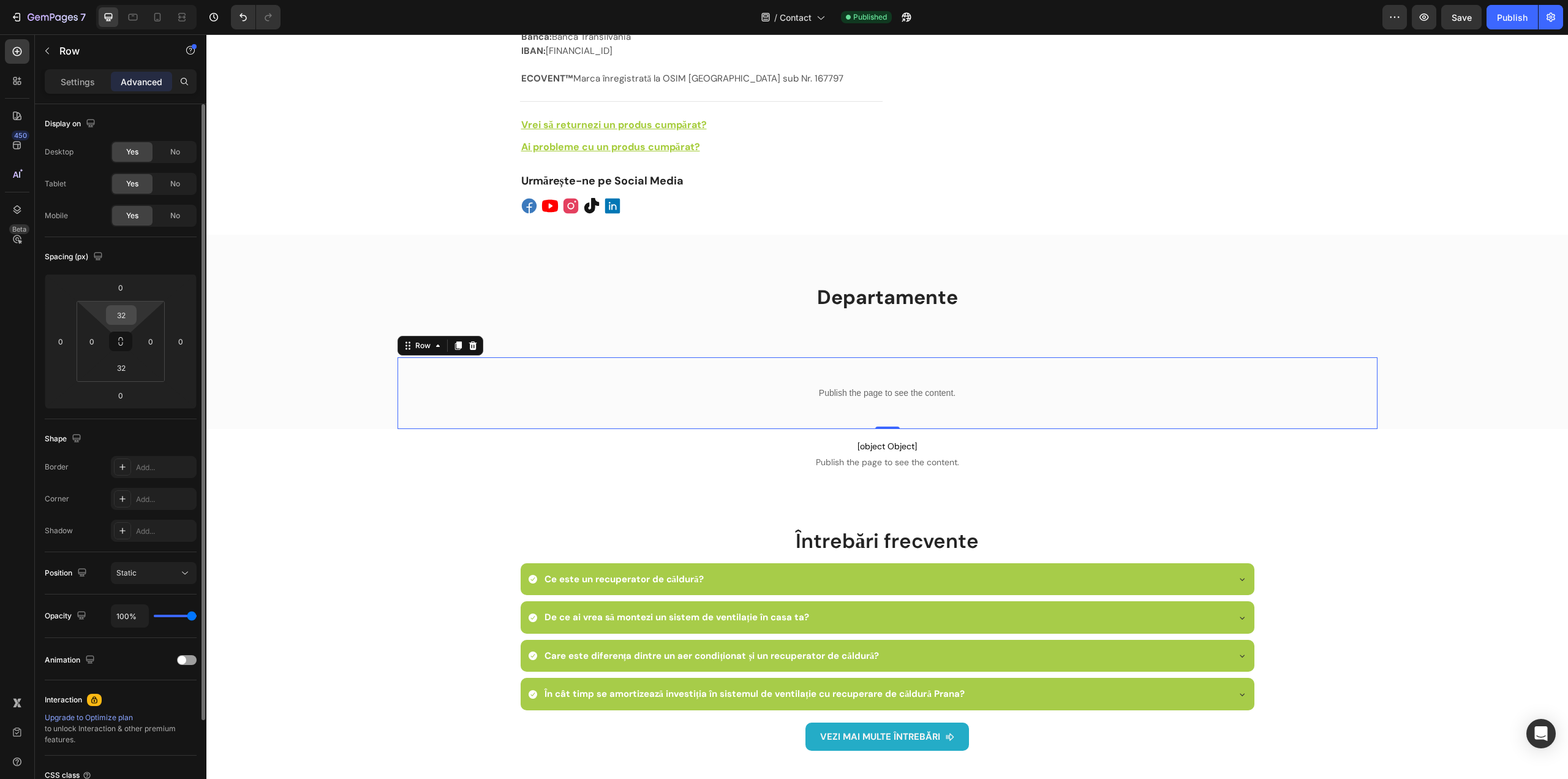
click at [121, 316] on input "32" at bounding box center [121, 315] width 25 height 19
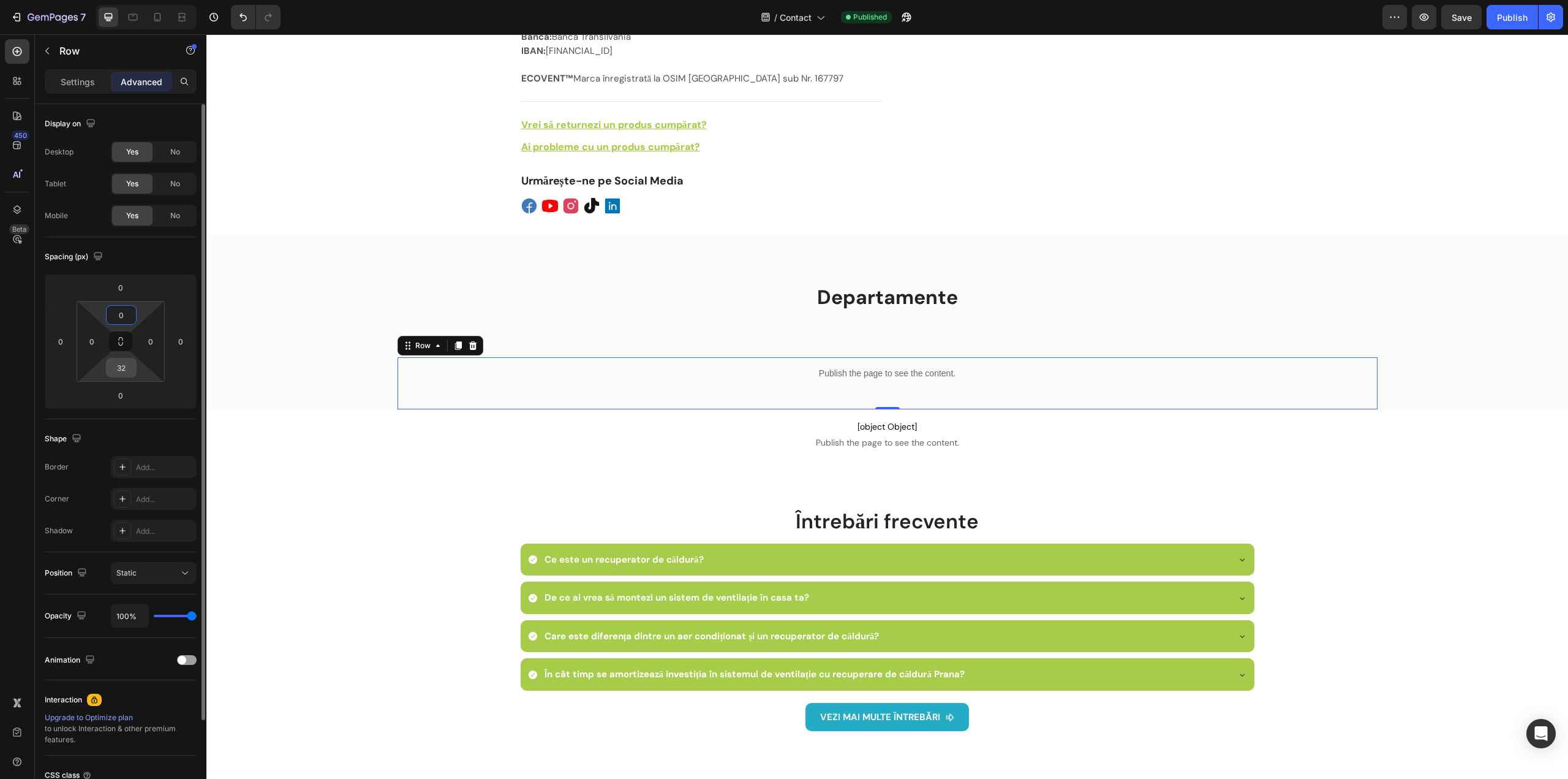
type input "0"
click at [126, 366] on input "32" at bounding box center [121, 368] width 25 height 19
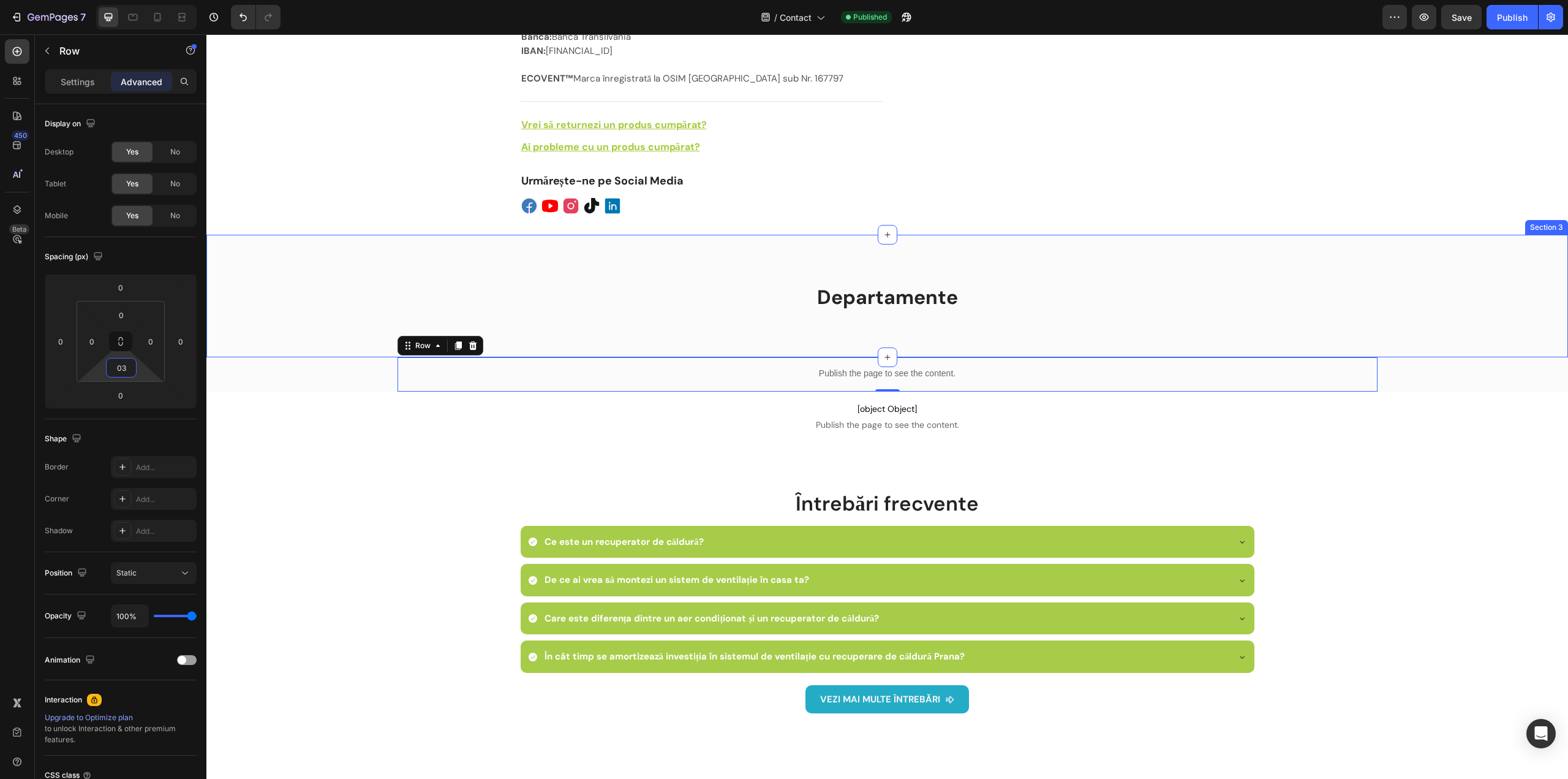
type input "0"
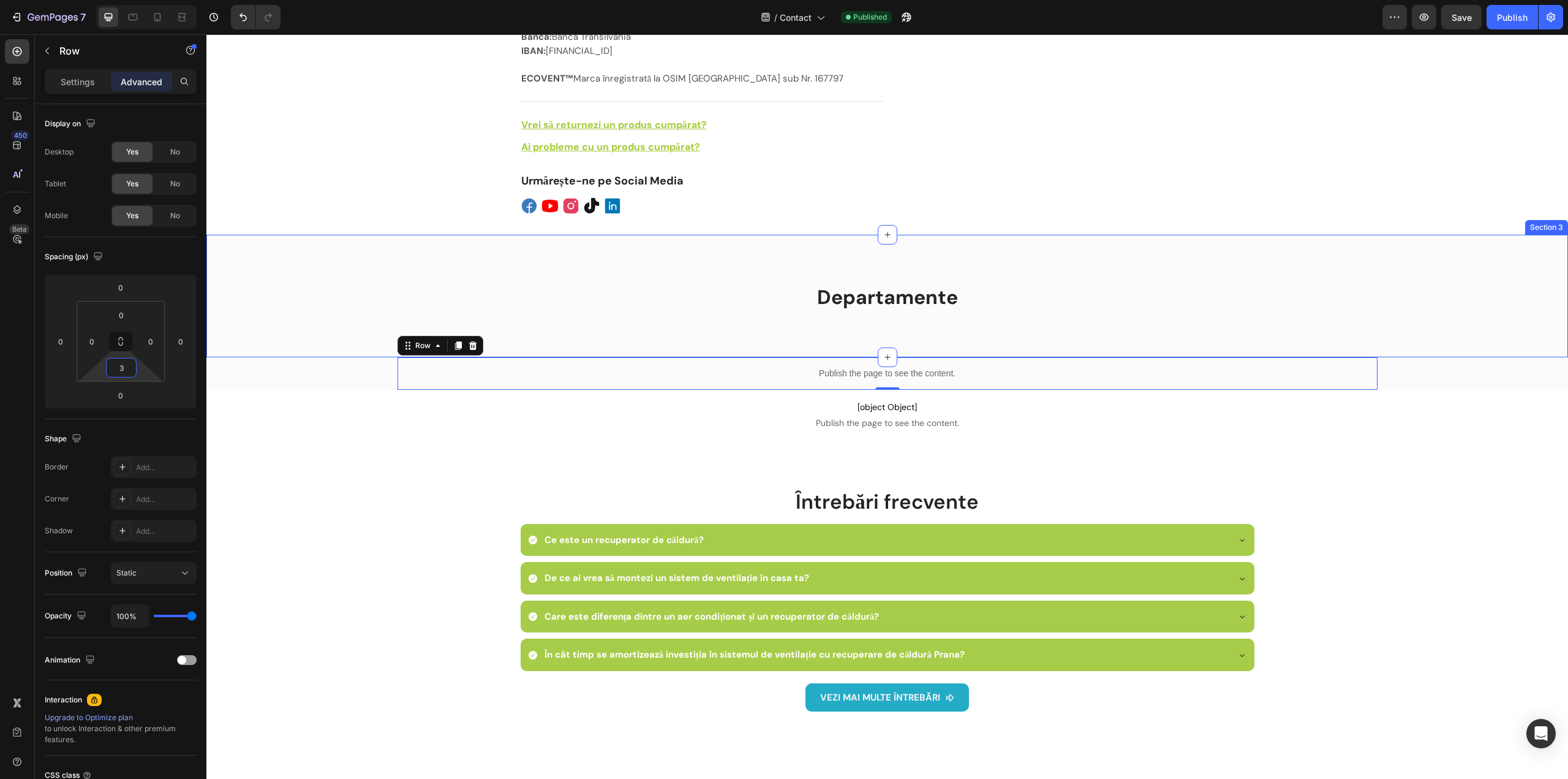
type input "32"
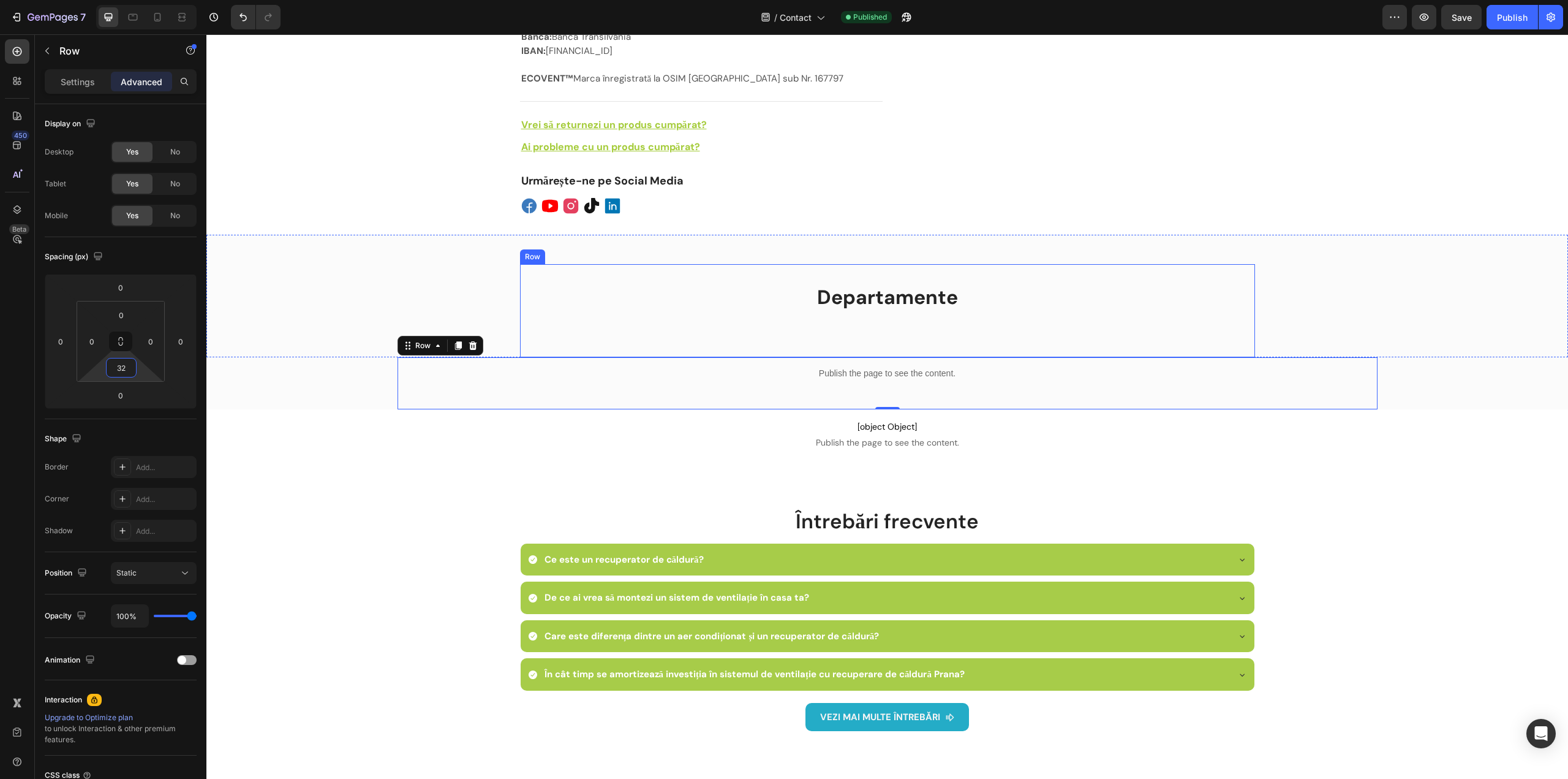
click at [891, 315] on div "Departamente Heading Row" at bounding box center [887, 311] width 735 height 54
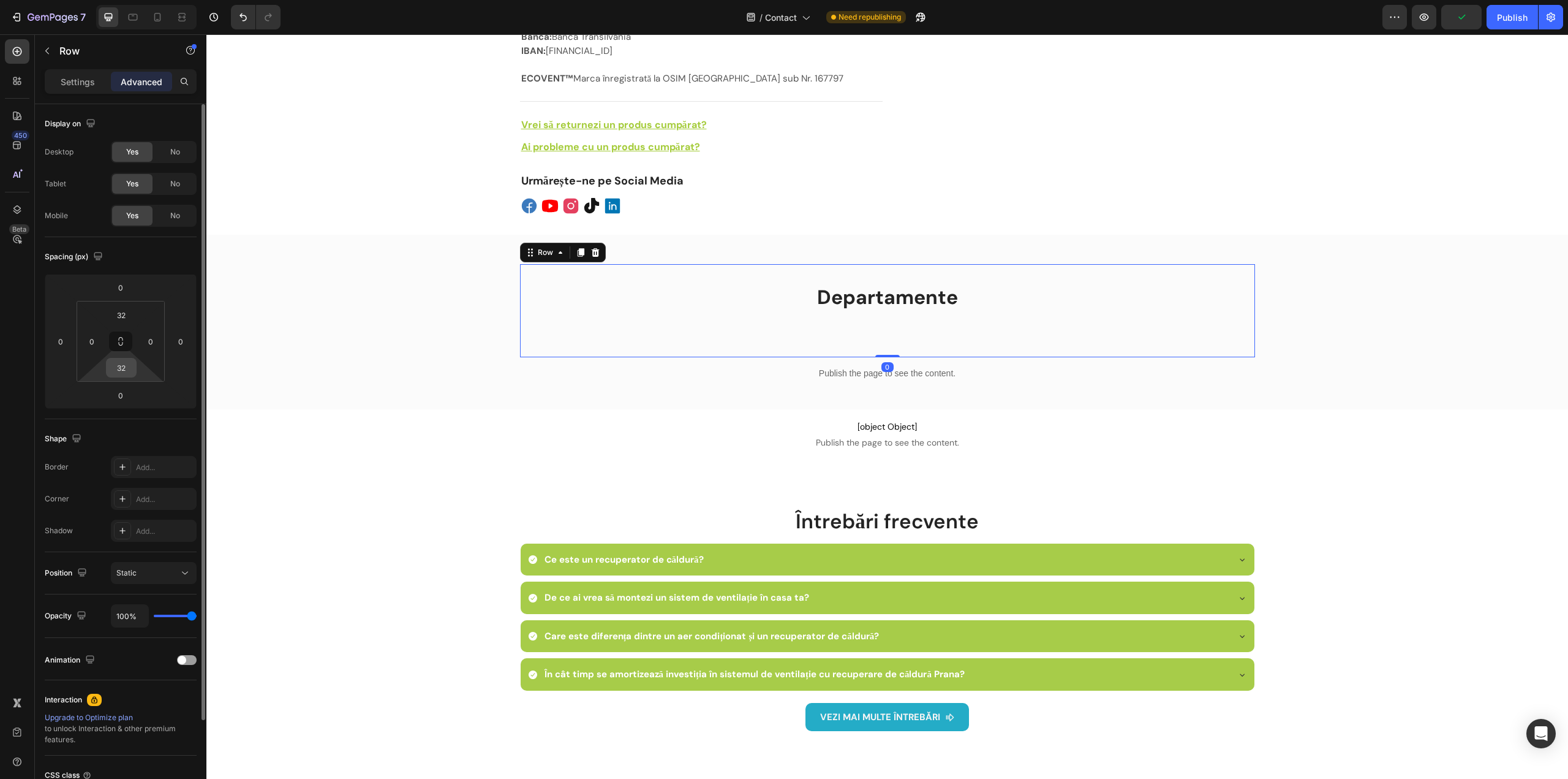
click at [126, 365] on input "32" at bounding box center [121, 368] width 25 height 19
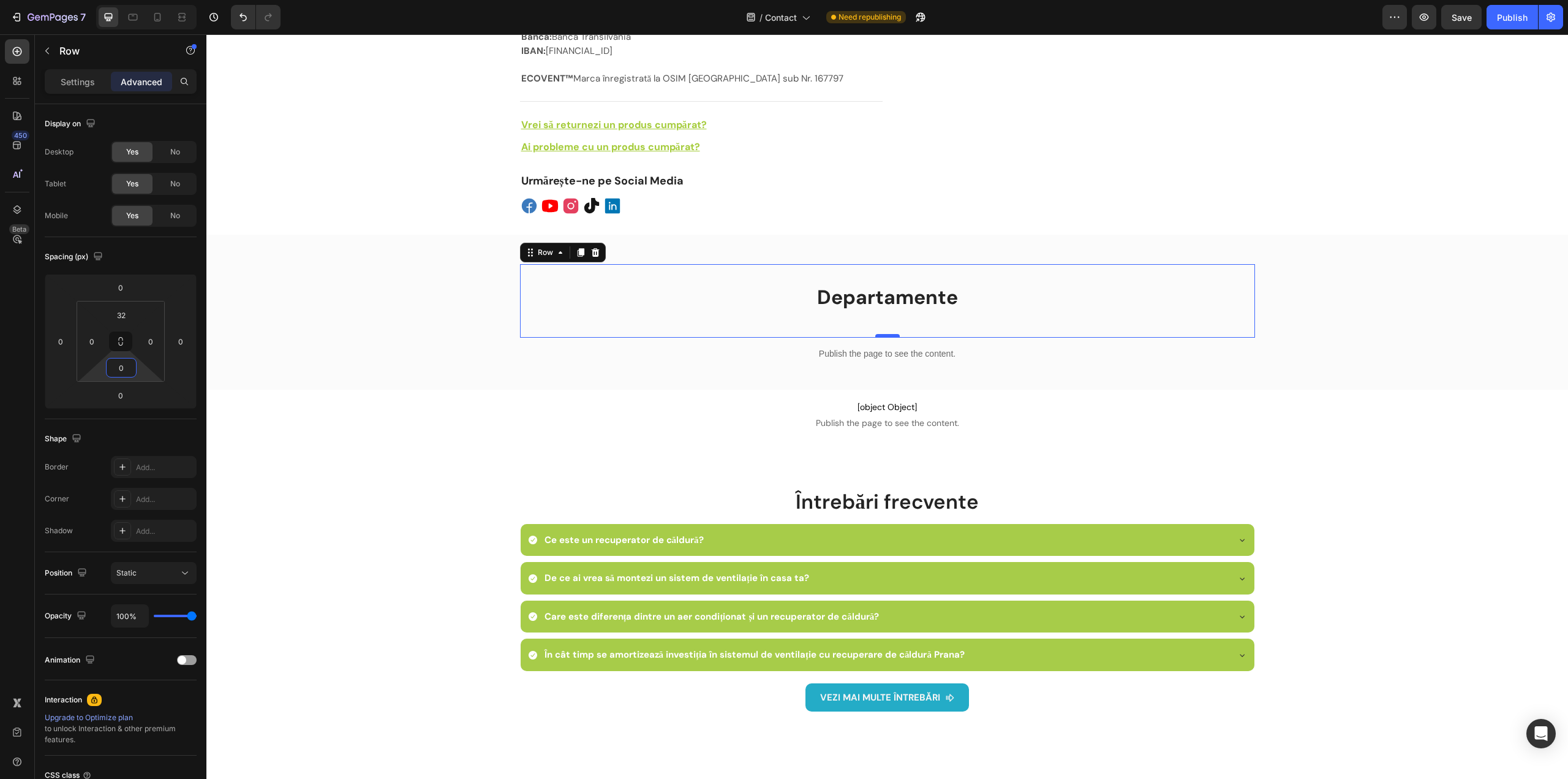
type input "0"
drag, startPoint x: 887, startPoint y: 321, endPoint x: 883, endPoint y: 300, distance: 21.4
click at [883, 300] on div "Departamente Heading Row Row 0" at bounding box center [887, 301] width 735 height 73
click at [881, 298] on div "Departamente Heading" at bounding box center [887, 298] width 735 height 28
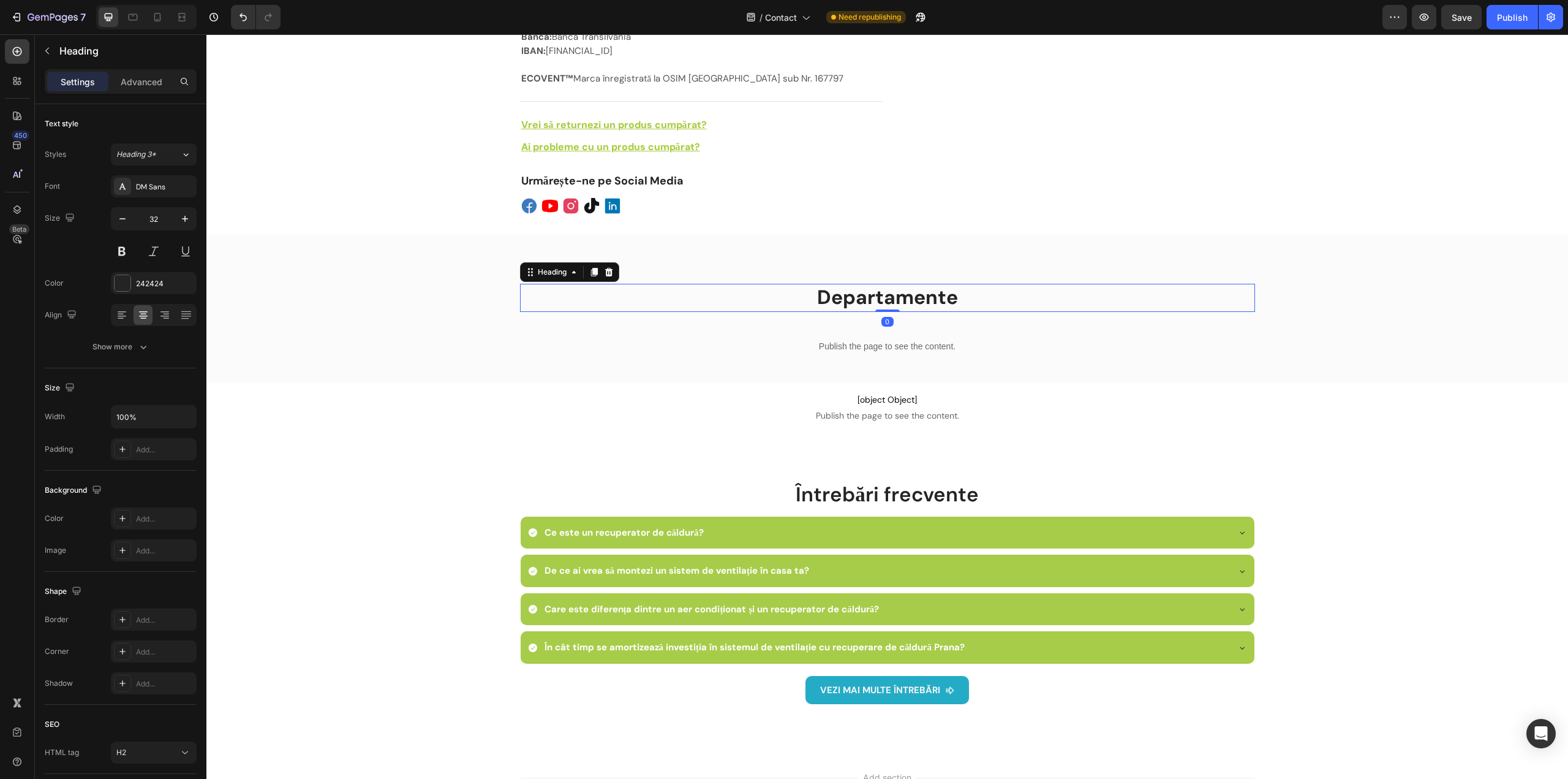
drag, startPoint x: 877, startPoint y: 305, endPoint x: 884, endPoint y: 284, distance: 22.1
click at [884, 284] on div "Departamente Heading 0" at bounding box center [887, 298] width 735 height 28
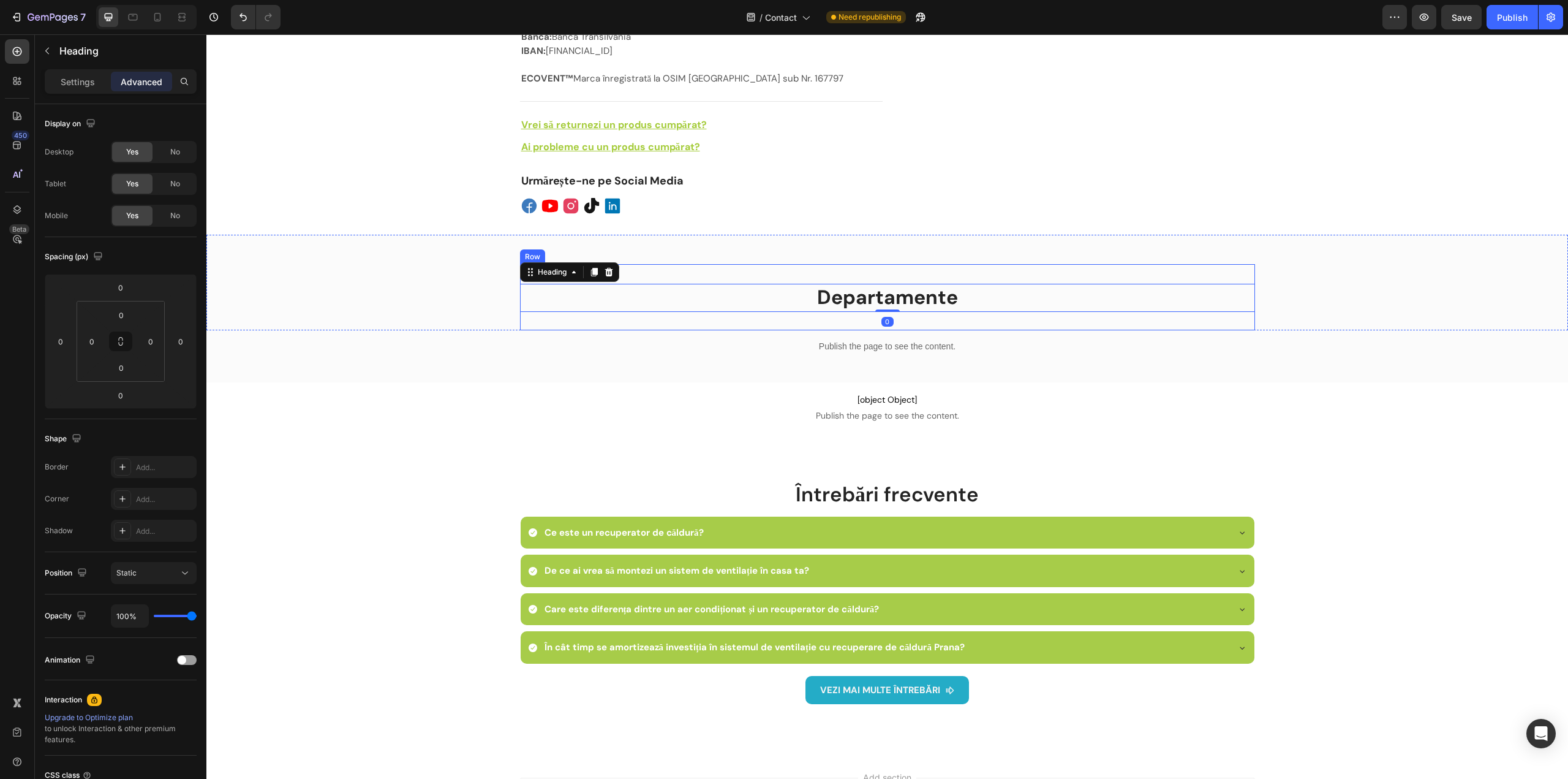
click at [863, 311] on div "Departamente Heading 0 Row" at bounding box center [887, 307] width 735 height 47
drag, startPoint x: 879, startPoint y: 315, endPoint x: 882, endPoint y: 297, distance: 18.2
click at [882, 297] on div "Departamente Heading Row Row 0" at bounding box center [887, 297] width 735 height 66
click at [877, 301] on div "Departamente Heading Row" at bounding box center [887, 307] width 735 height 47
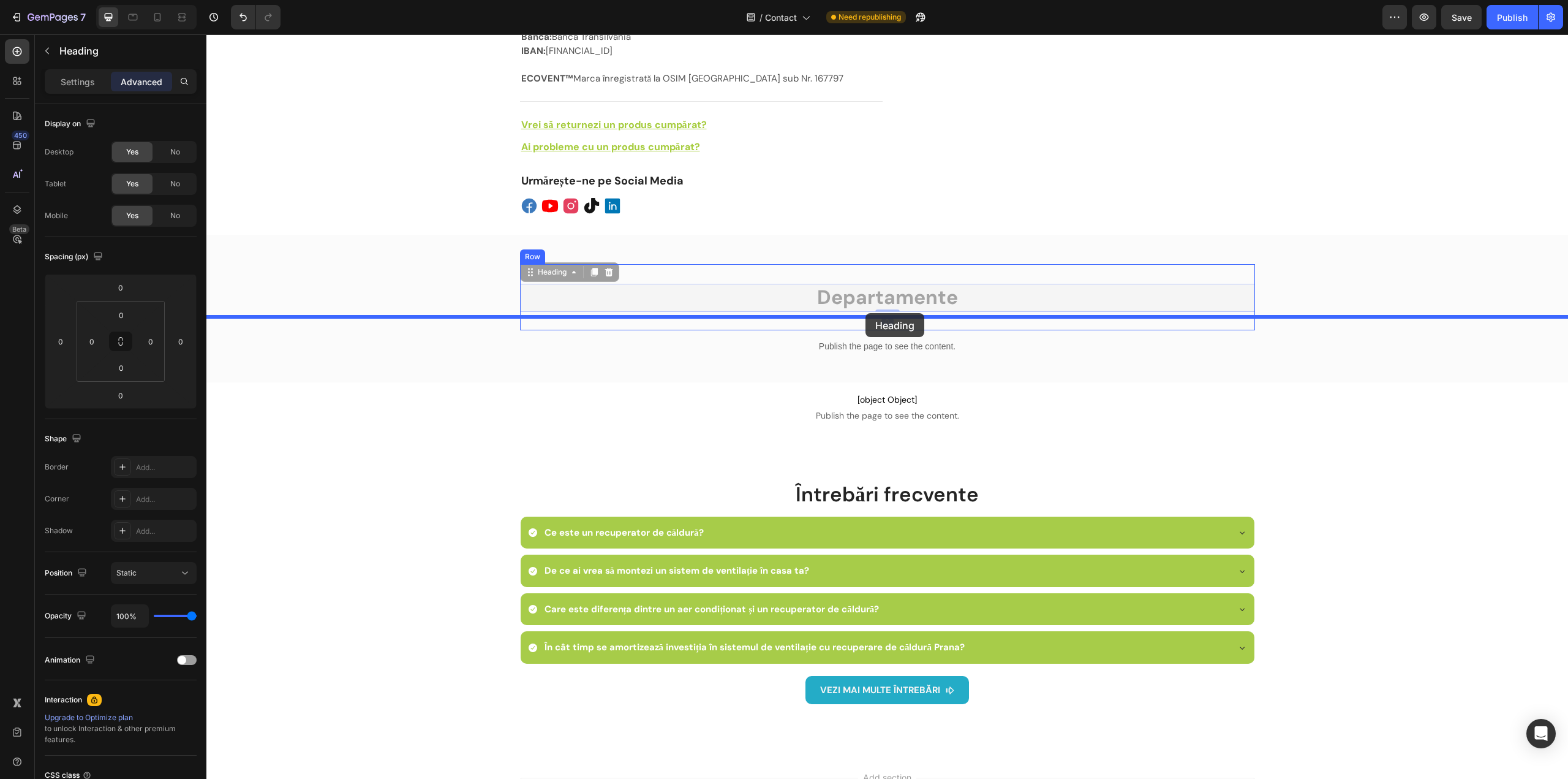
drag, startPoint x: 863, startPoint y: 300, endPoint x: 865, endPoint y: 314, distance: 14.1
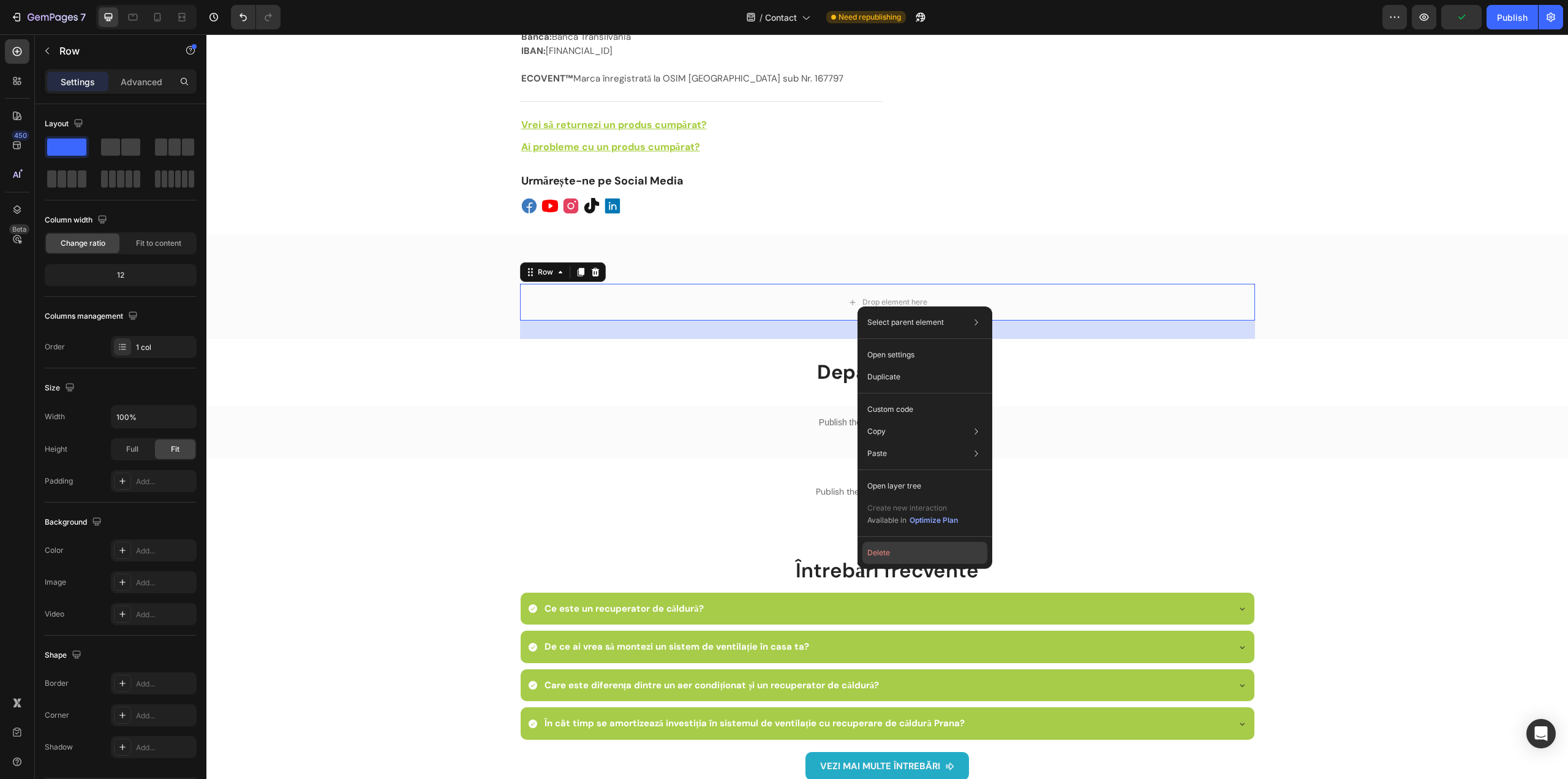
click at [891, 555] on button "Delete" at bounding box center [925, 552] width 125 height 22
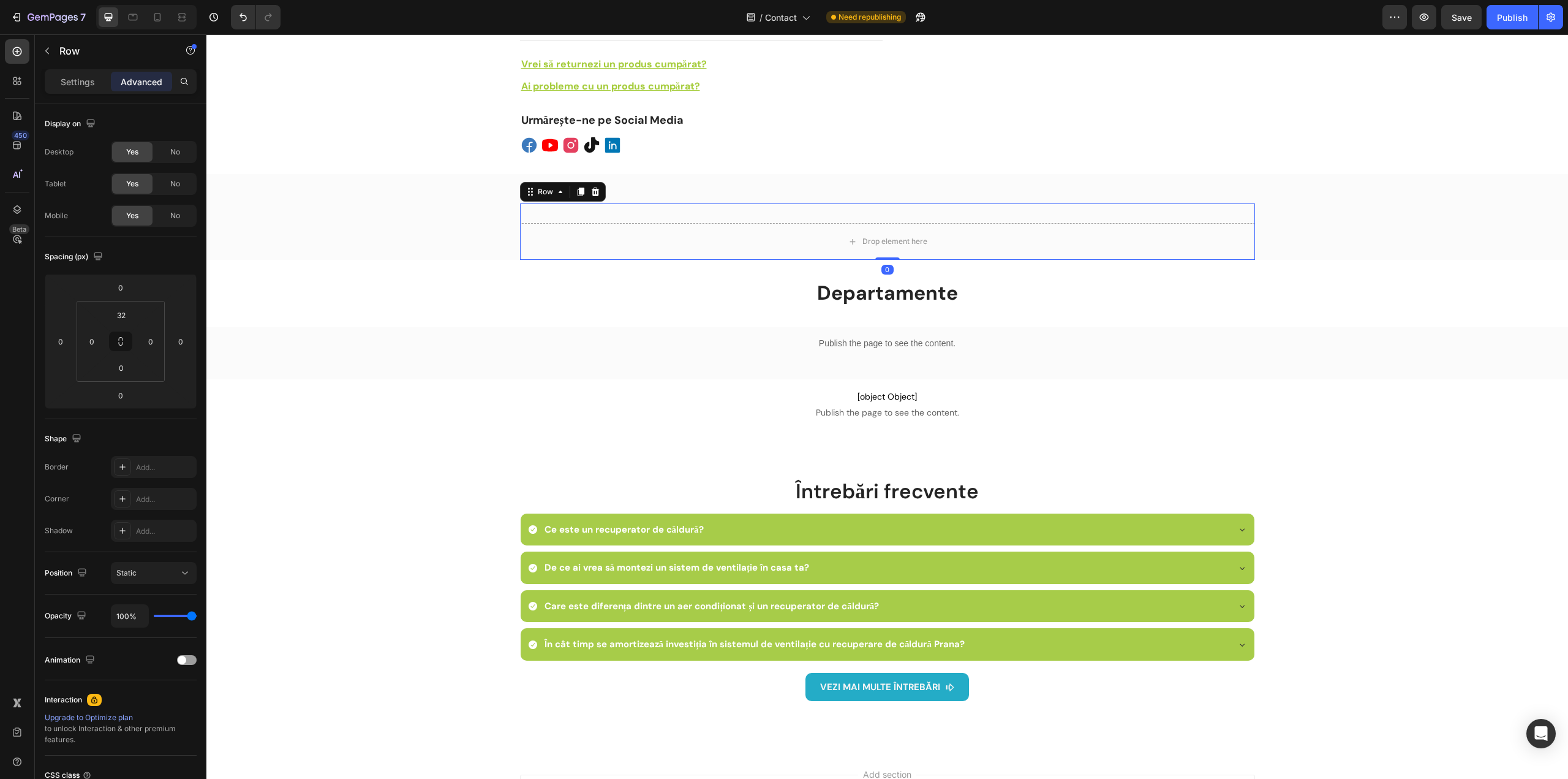
scroll to position [643, 0]
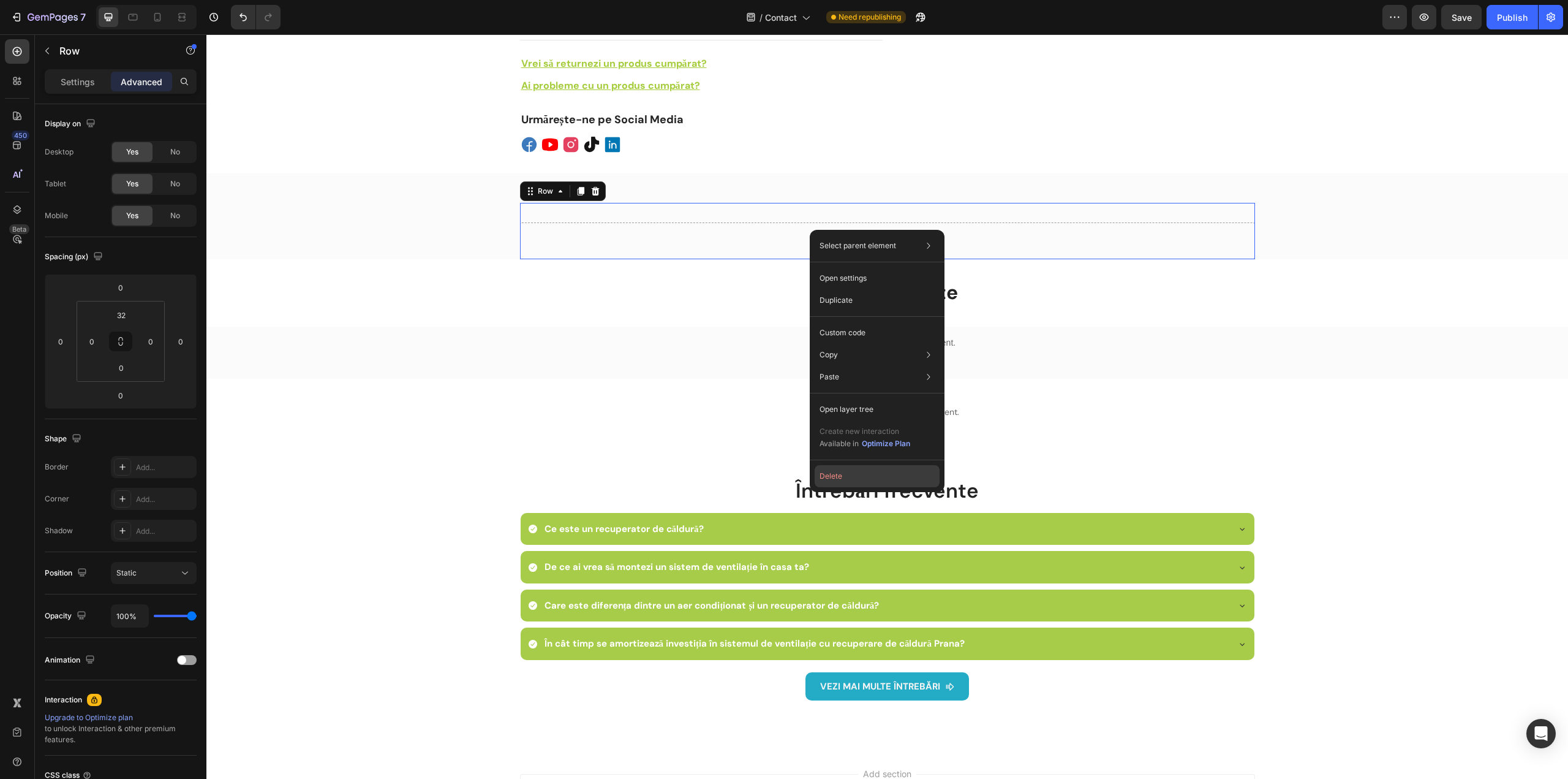
click at [845, 476] on button "Delete" at bounding box center [877, 476] width 125 height 22
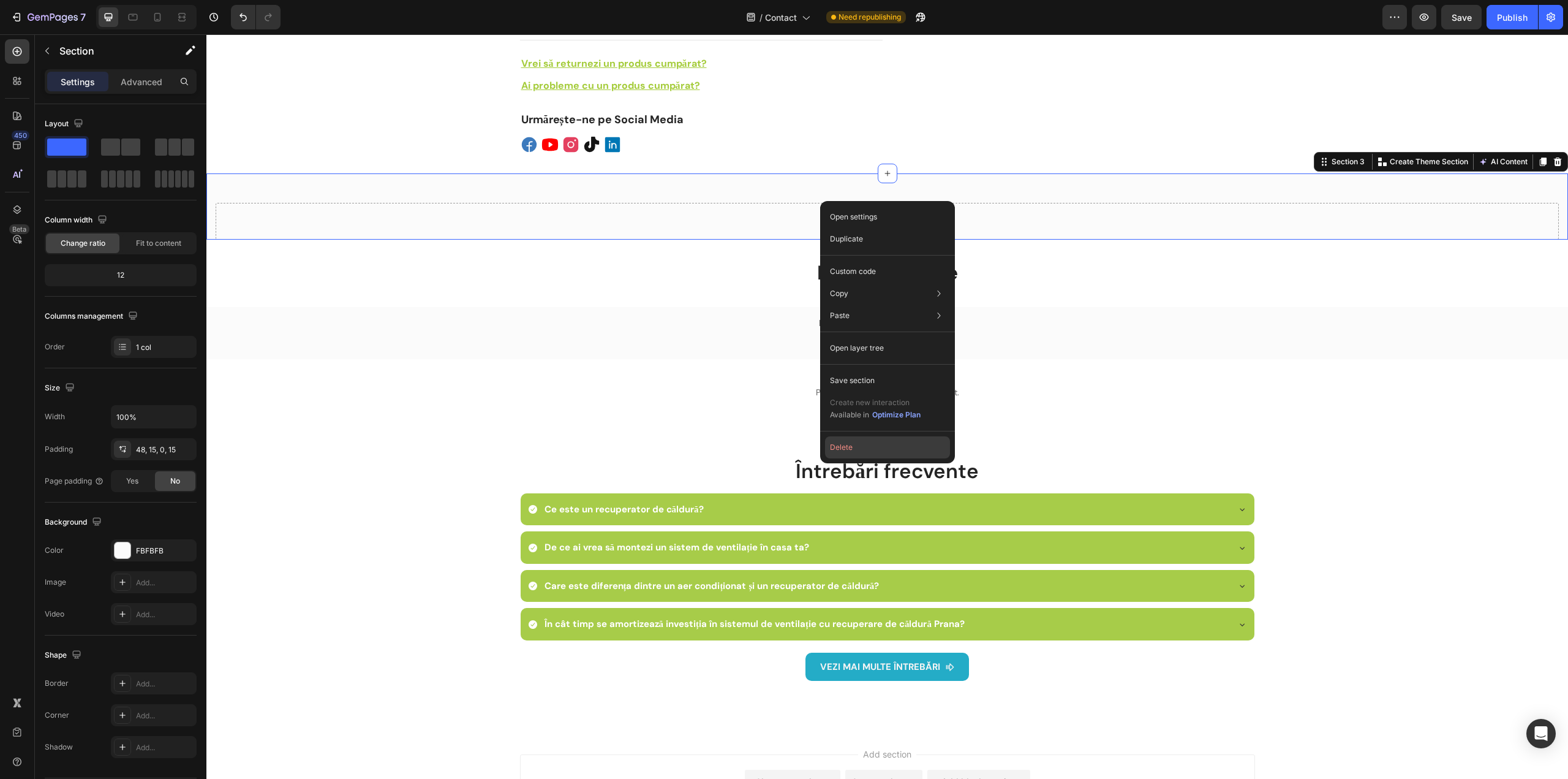
click at [859, 449] on button "Delete" at bounding box center [888, 447] width 125 height 22
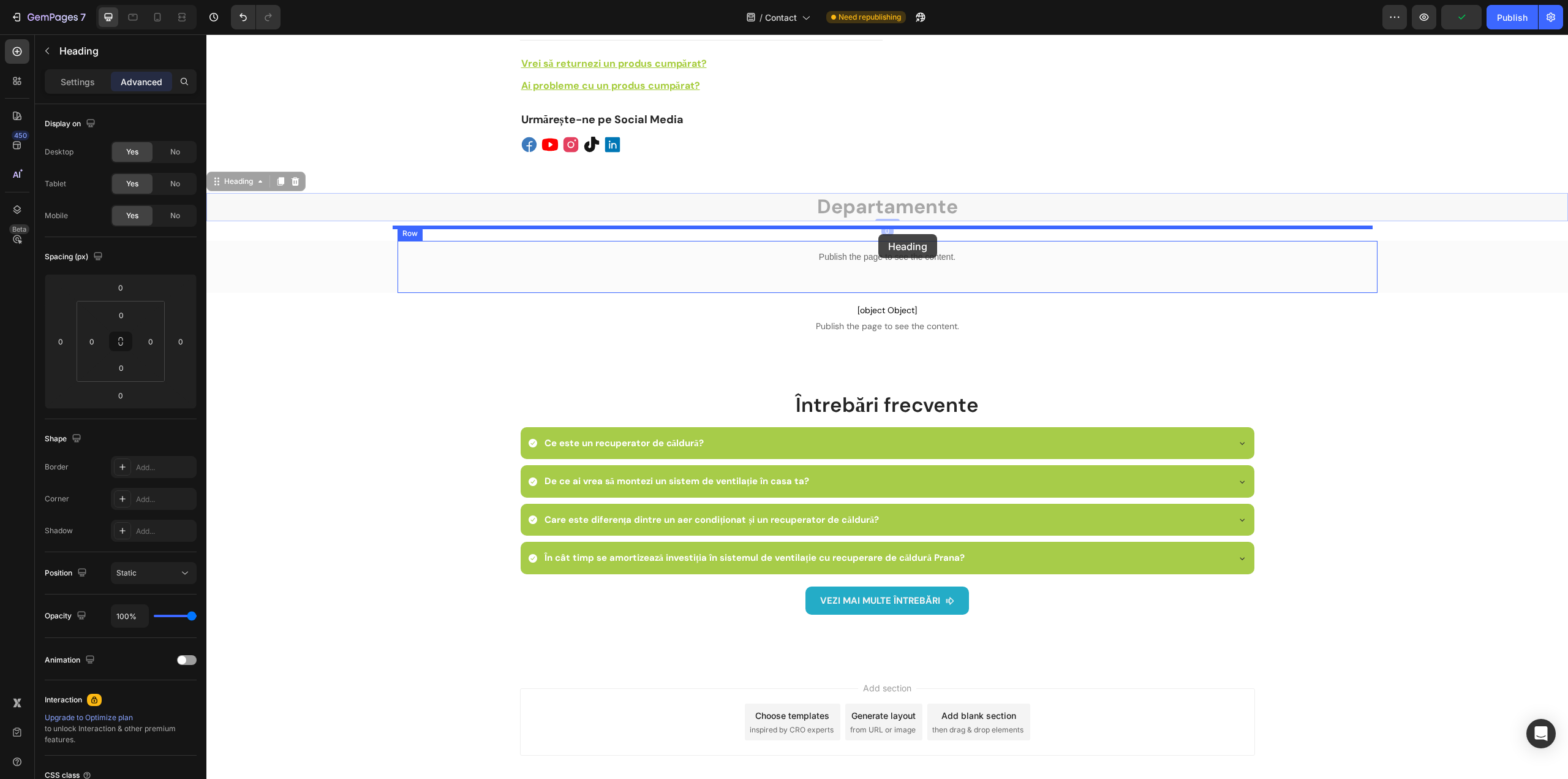
drag, startPoint x: 890, startPoint y: 189, endPoint x: 879, endPoint y: 234, distance: 46.3
type input "16"
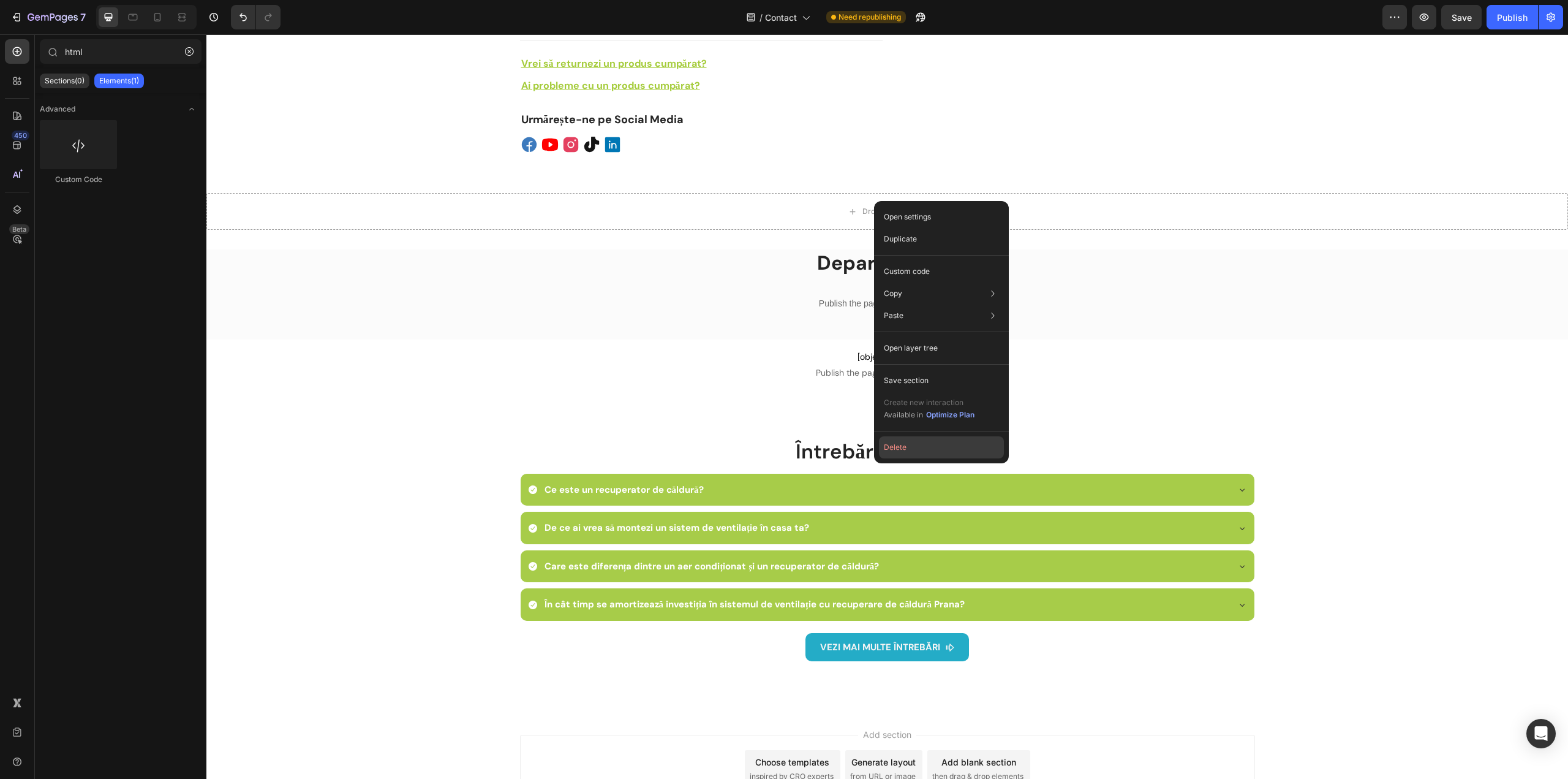
click at [901, 444] on button "Delete" at bounding box center [942, 447] width 125 height 22
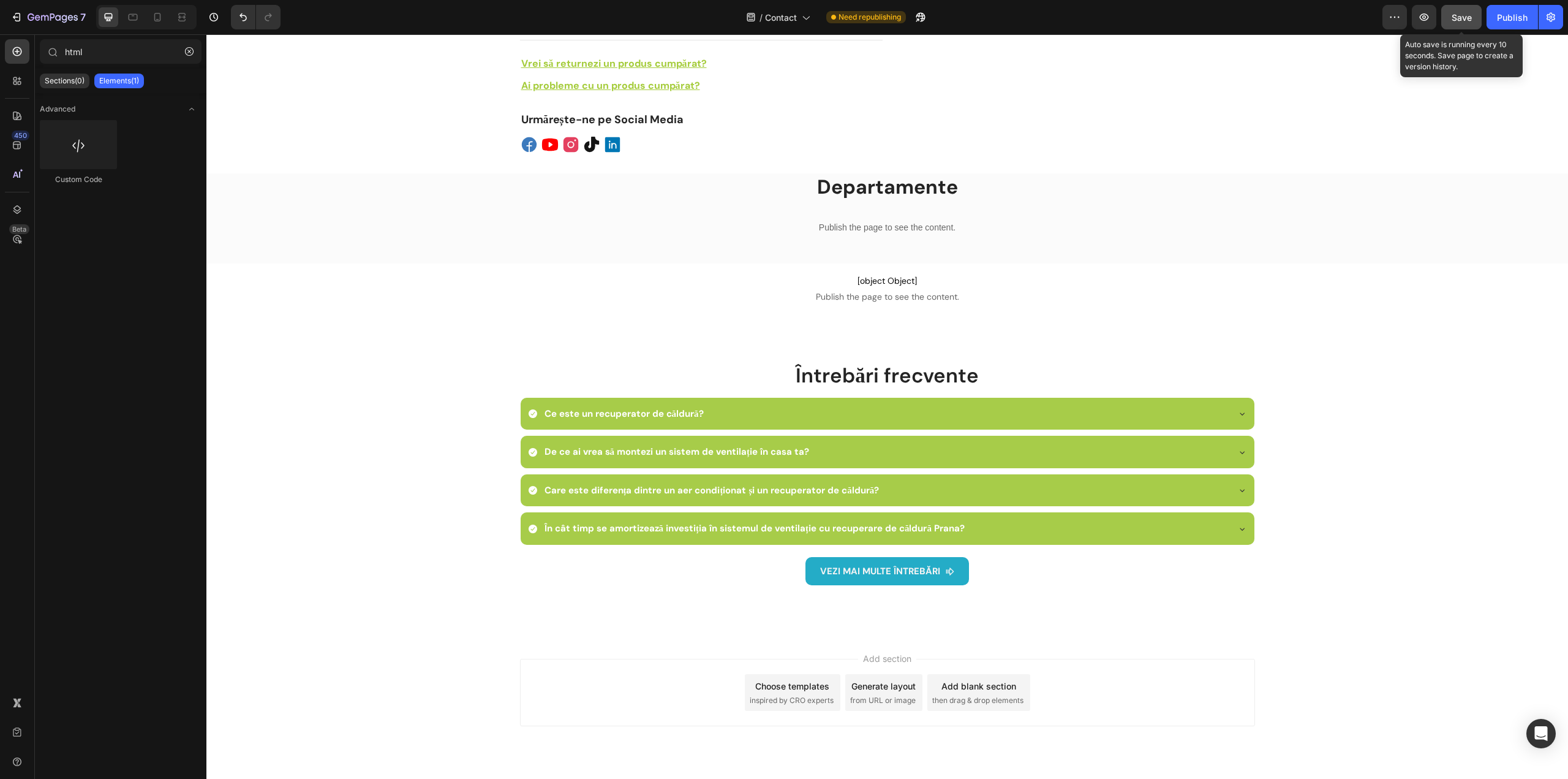
click at [1465, 19] on span "Save" at bounding box center [1461, 17] width 20 height 11
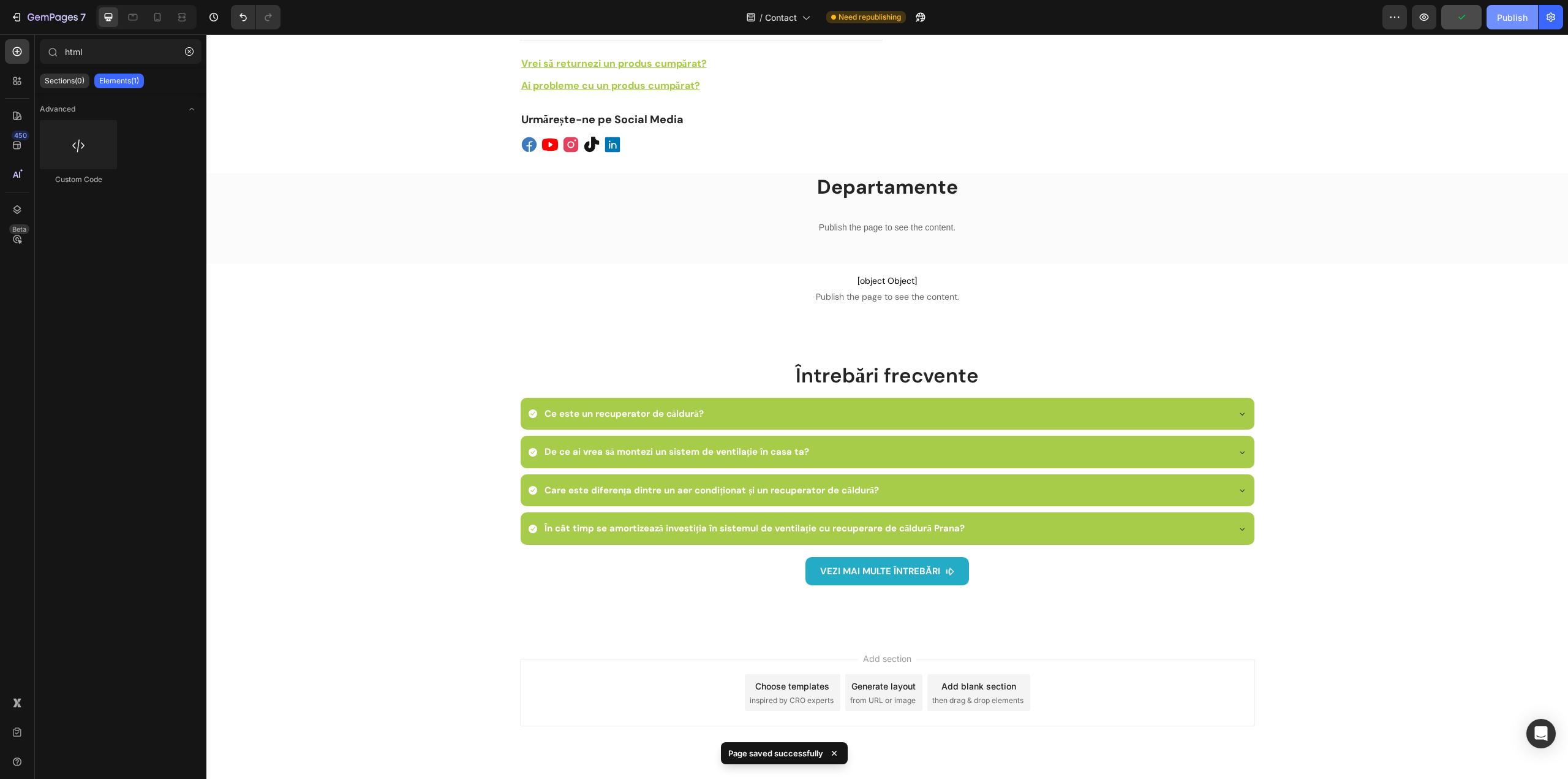
click at [1513, 18] on div "Publish" at bounding box center [1512, 17] width 31 height 13
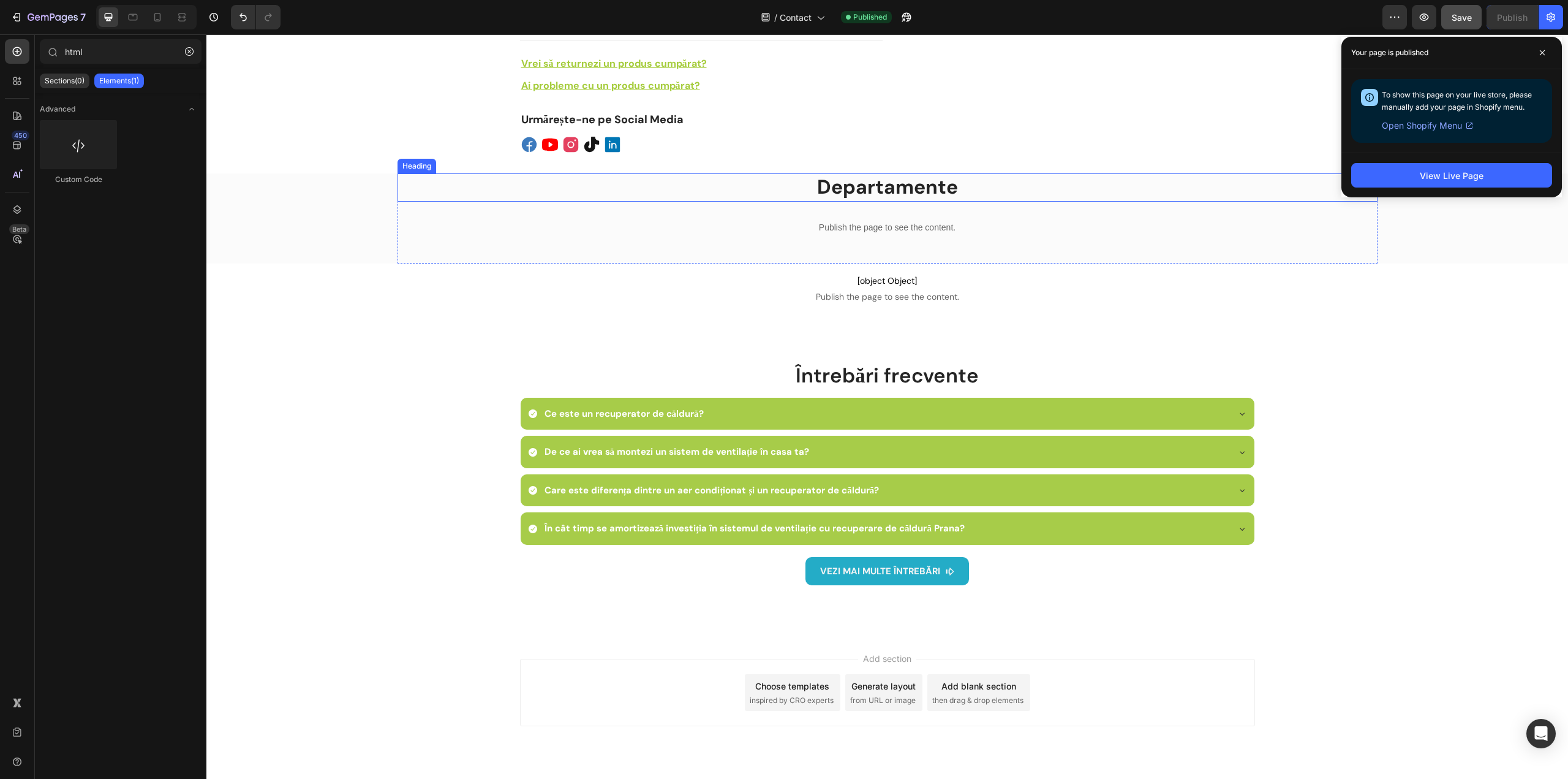
click at [886, 173] on h2 "Departamente" at bounding box center [887, 187] width 980 height 28
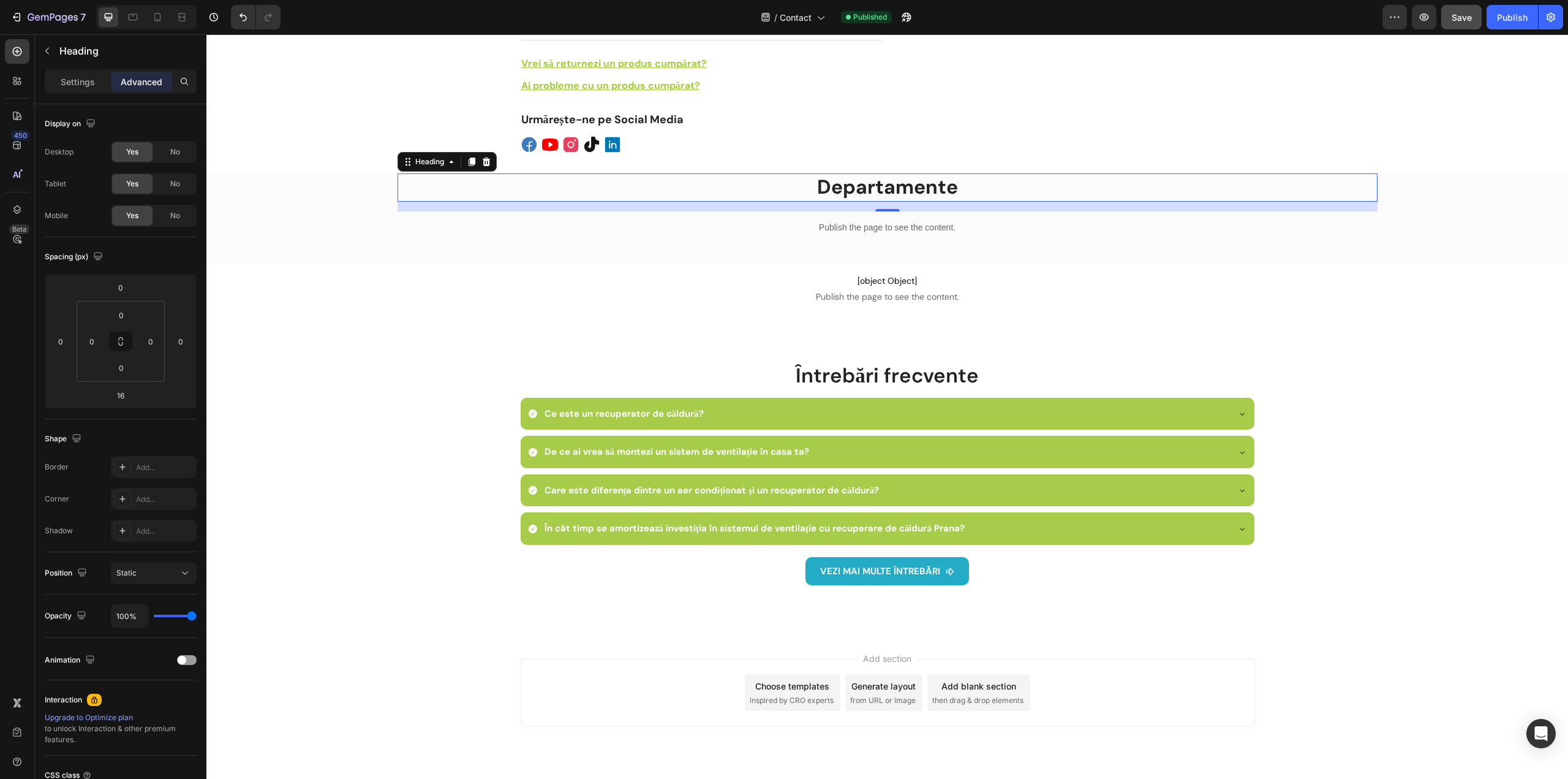
click at [147, 86] on p "Advanced" at bounding box center [141, 81] width 42 height 13
click at [123, 314] on input "0" at bounding box center [121, 315] width 25 height 19
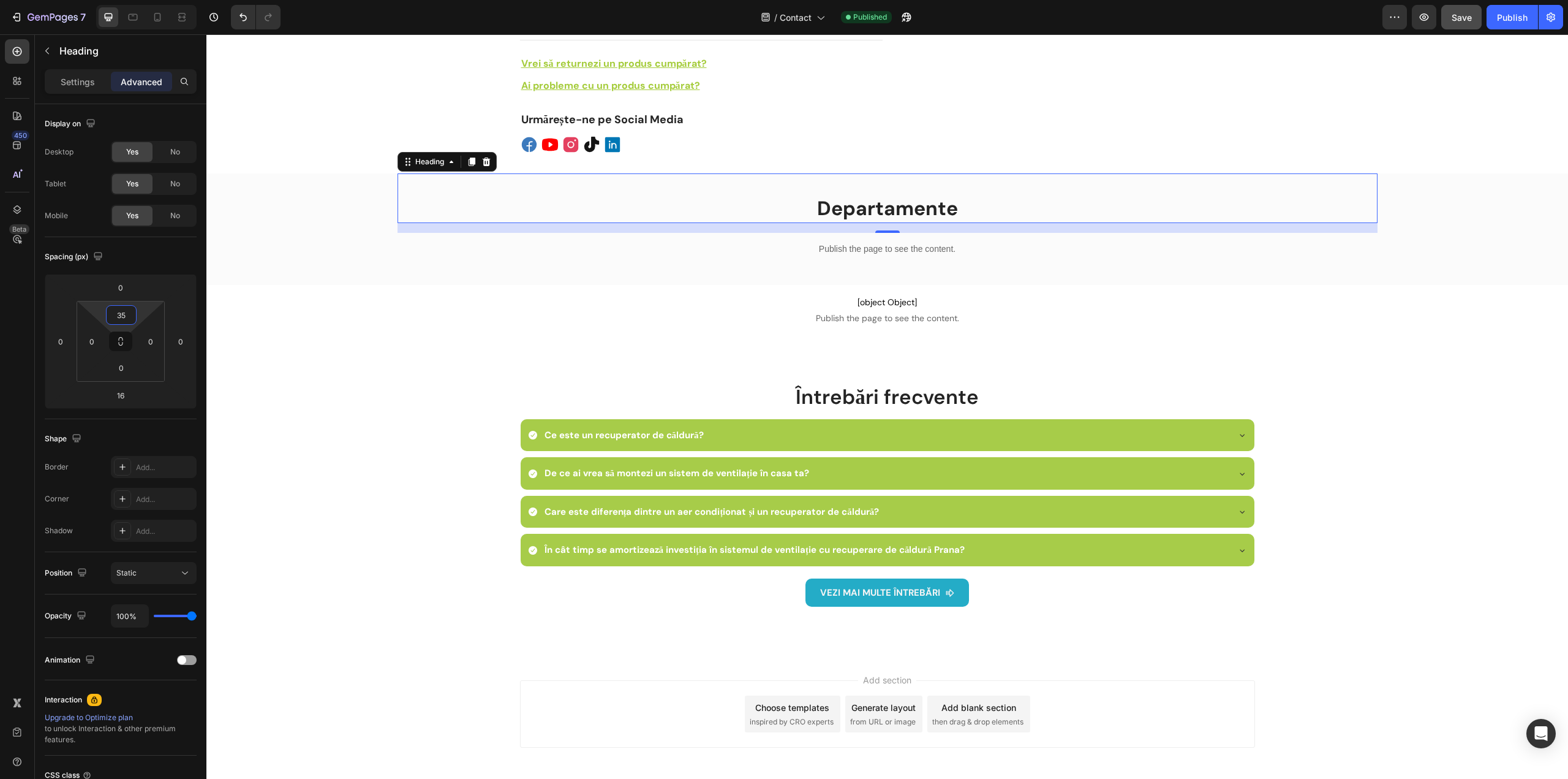
type input "35"
click at [1471, 19] on span "Save" at bounding box center [1461, 17] width 20 height 11
click at [1505, 22] on div "Publish" at bounding box center [1512, 17] width 31 height 13
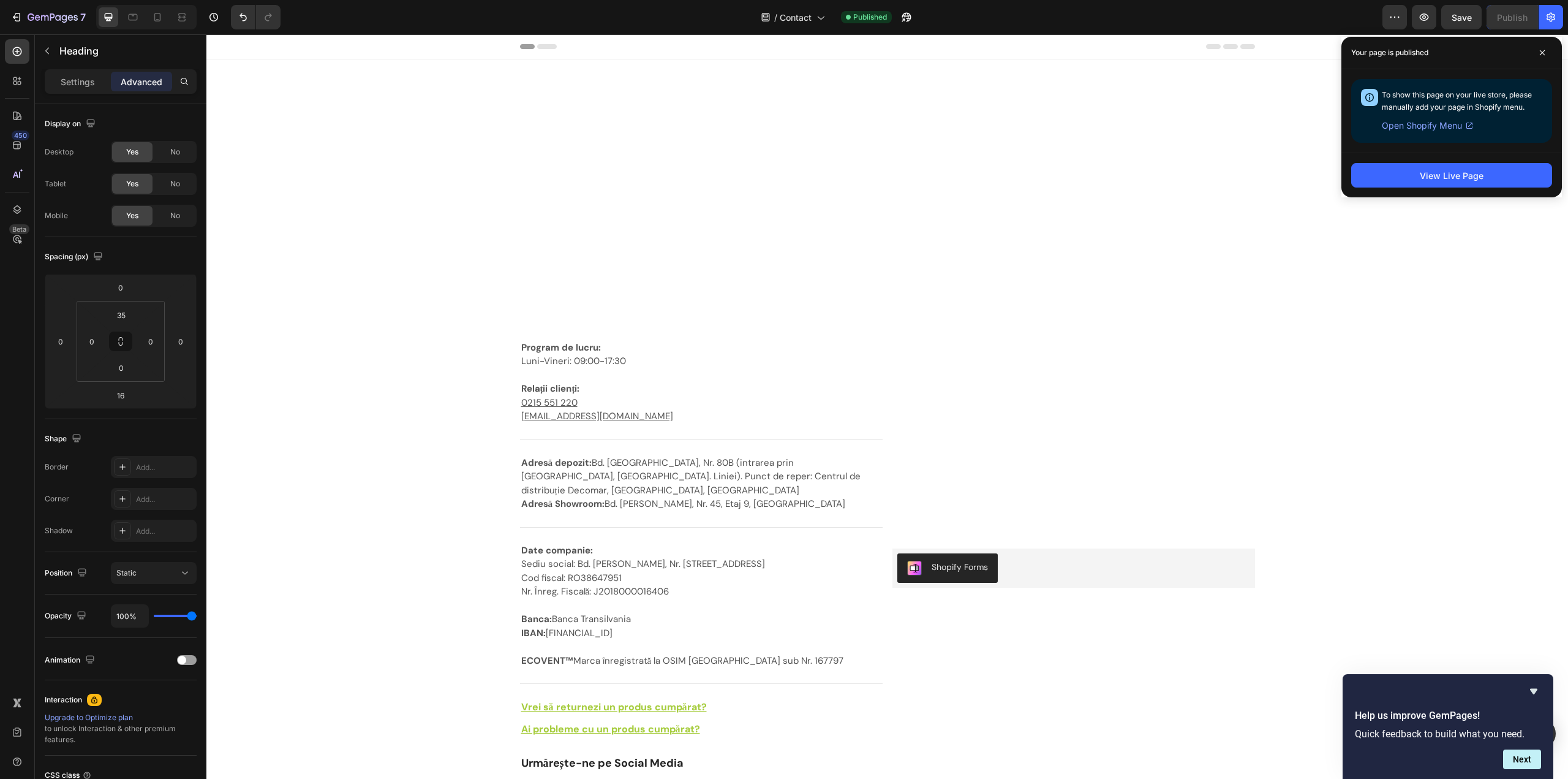
scroll to position [643, 0]
